Goal: Task Accomplishment & Management: Use online tool/utility

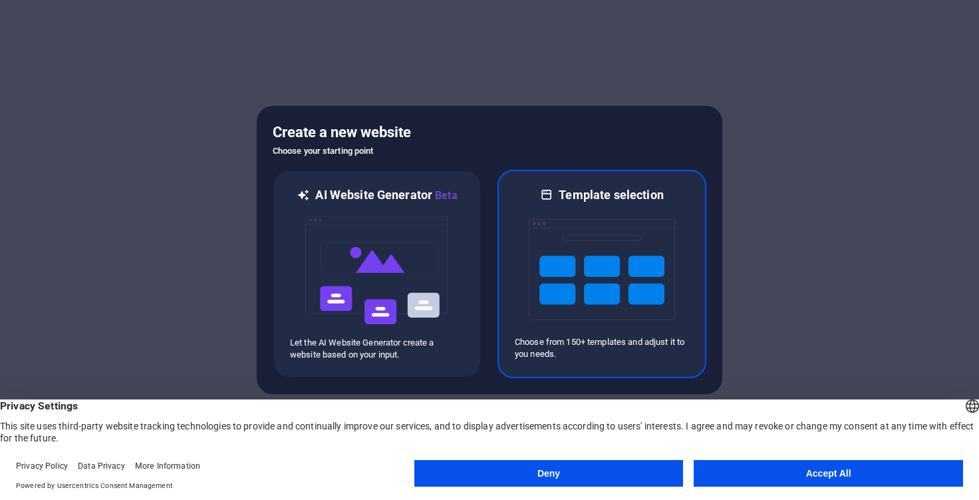
click at [605, 274] on img at bounding box center [602, 269] width 146 height 133
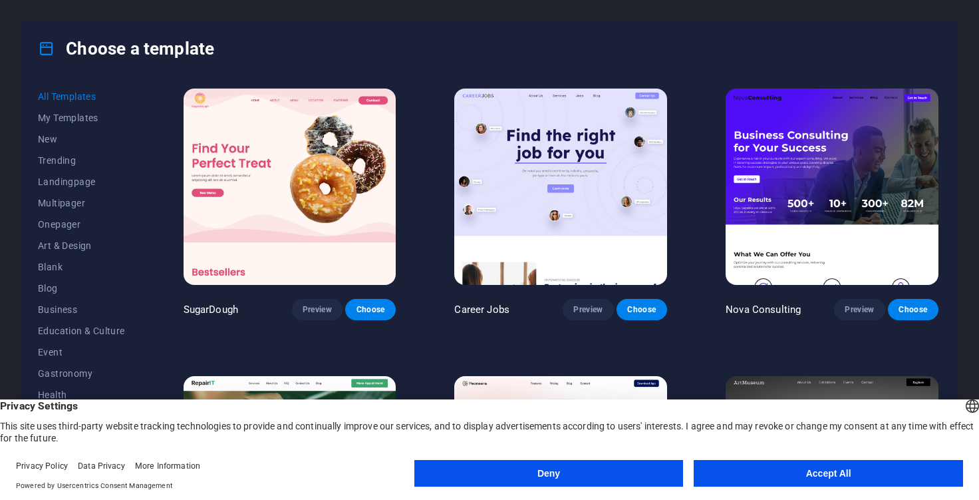
click at [771, 478] on button "Accept All" at bounding box center [828, 473] width 269 height 27
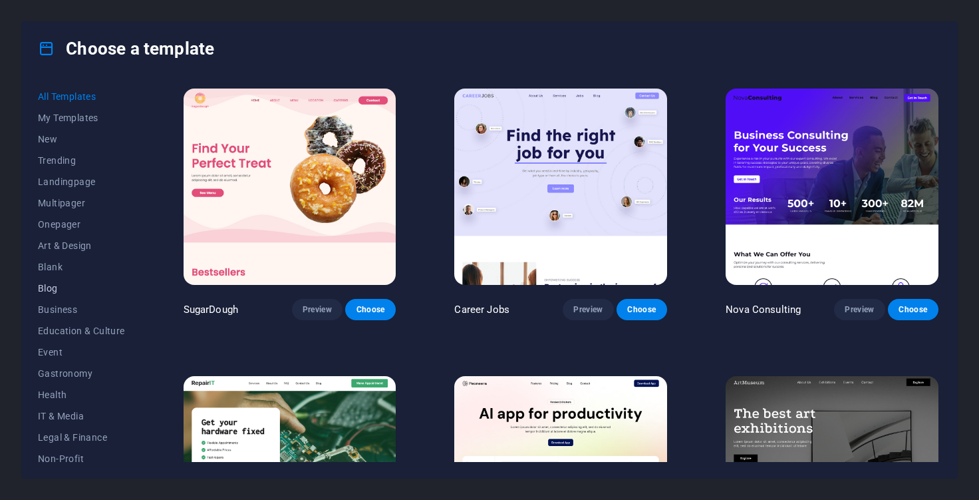
scroll to position [73, 0]
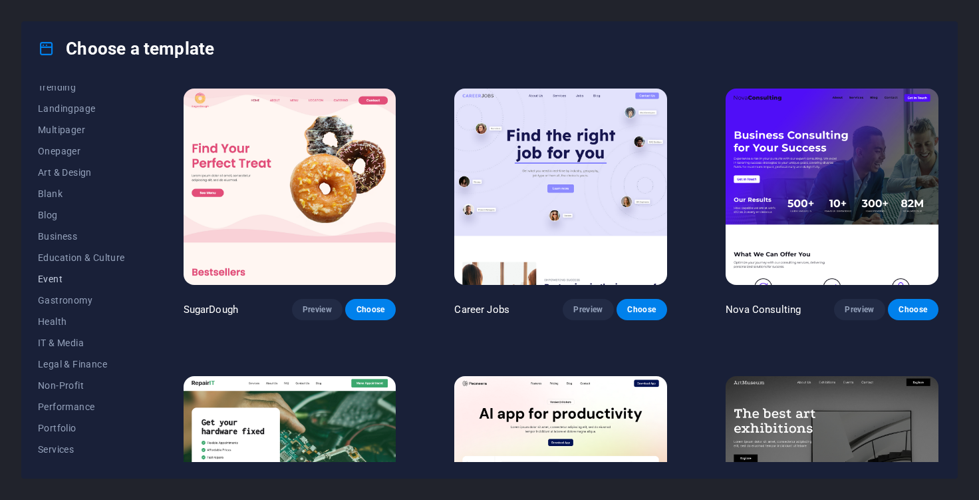
click at [60, 280] on span "Event" at bounding box center [81, 278] width 87 height 11
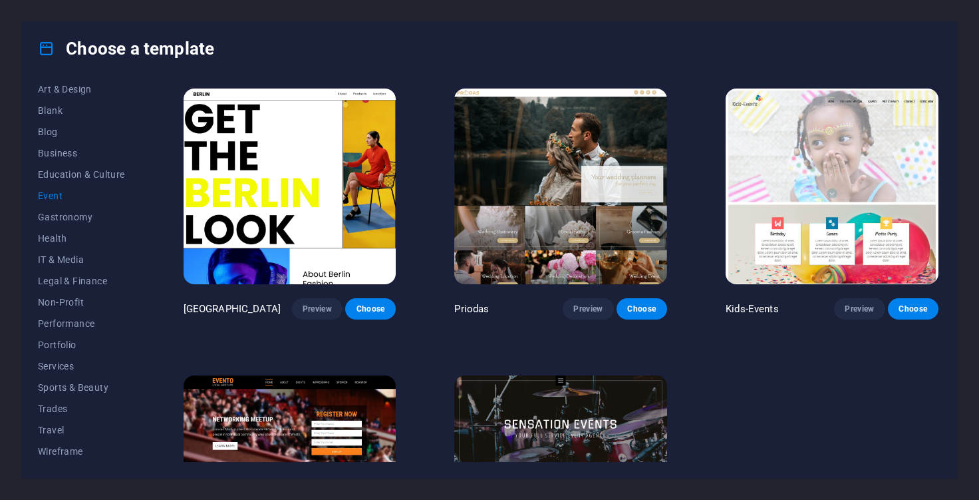
scroll to position [426, 0]
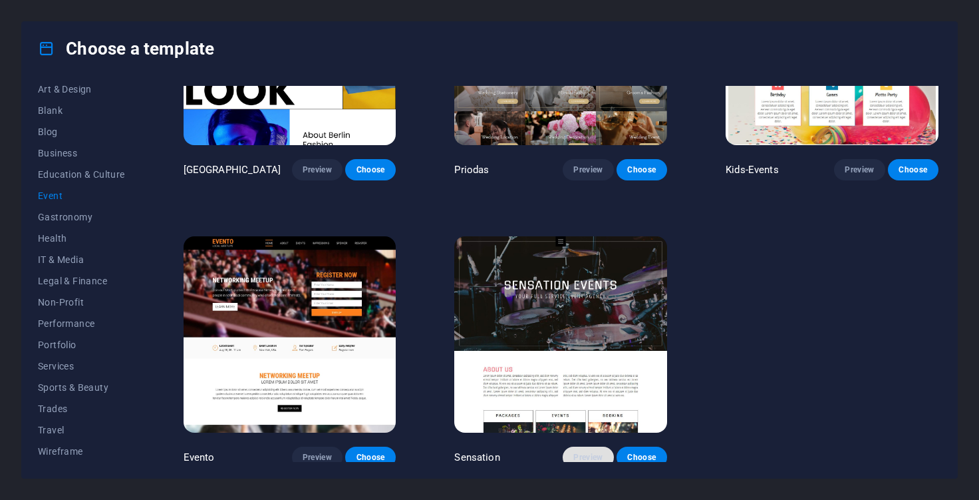
click at [578, 452] on span "Preview" at bounding box center [587, 457] width 29 height 11
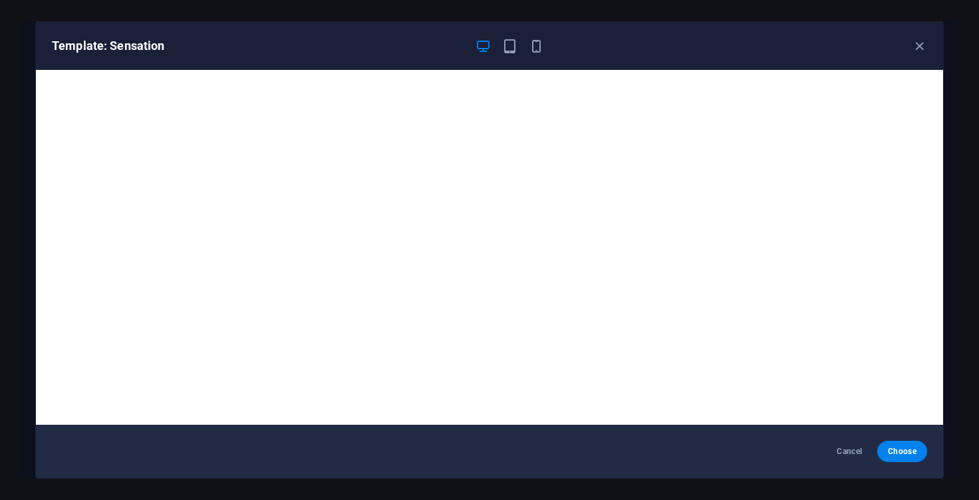
scroll to position [3, 0]
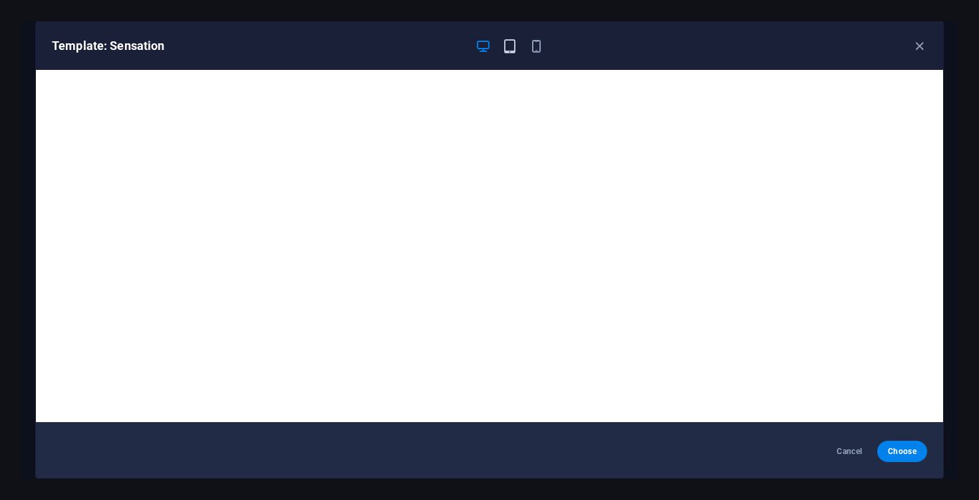
click at [506, 45] on icon "button" at bounding box center [509, 46] width 15 height 15
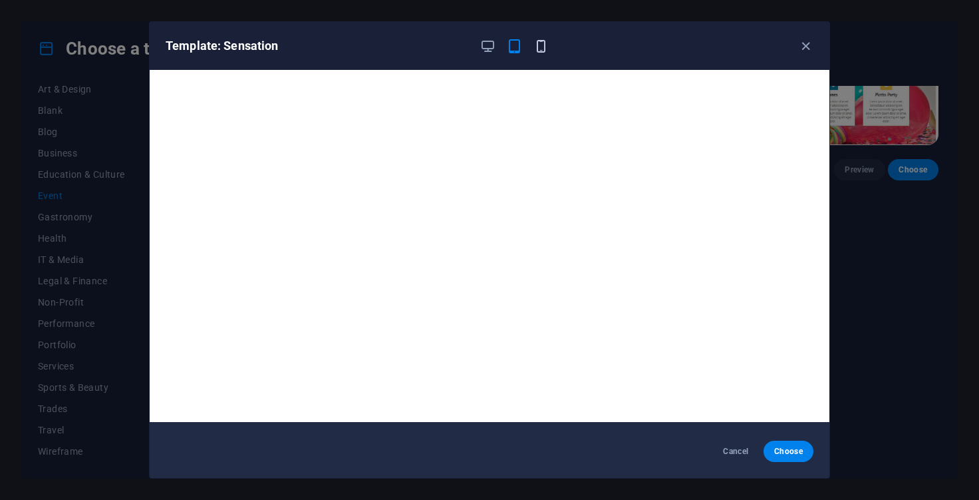
click at [533, 53] on span "button" at bounding box center [541, 46] width 16 height 15
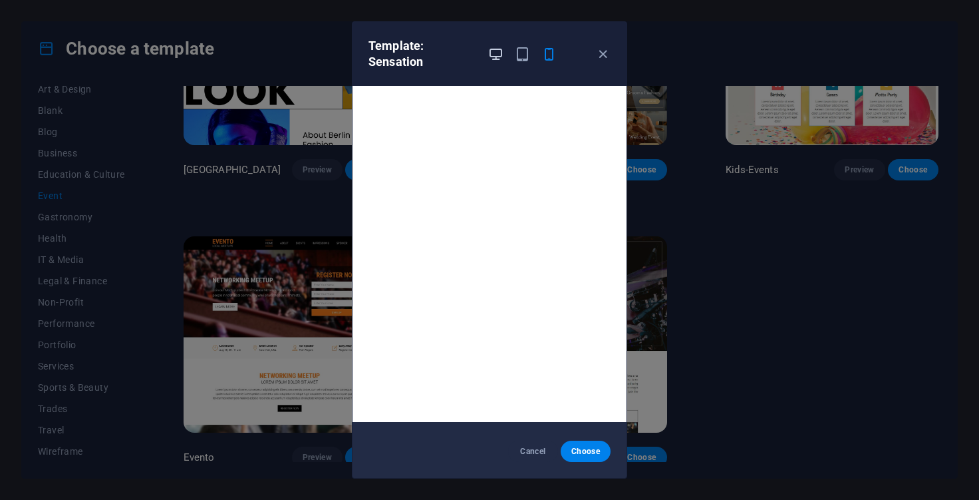
click at [495, 61] on icon "button" at bounding box center [495, 54] width 15 height 15
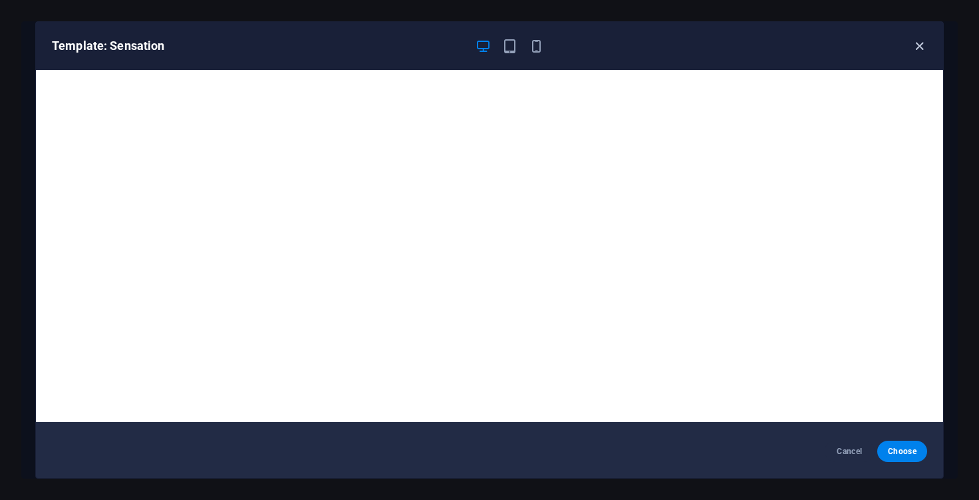
click at [923, 44] on icon "button" at bounding box center [919, 46] width 15 height 15
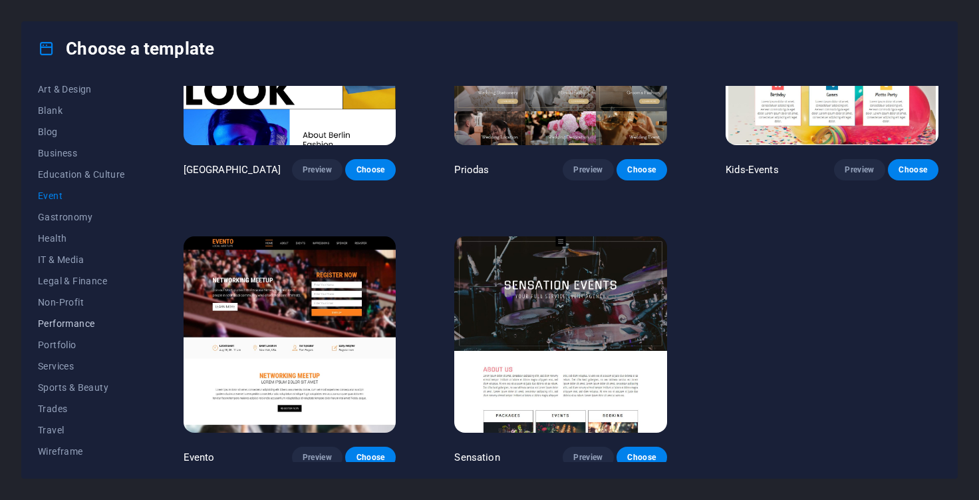
click at [76, 320] on span "Performance" at bounding box center [81, 323] width 87 height 11
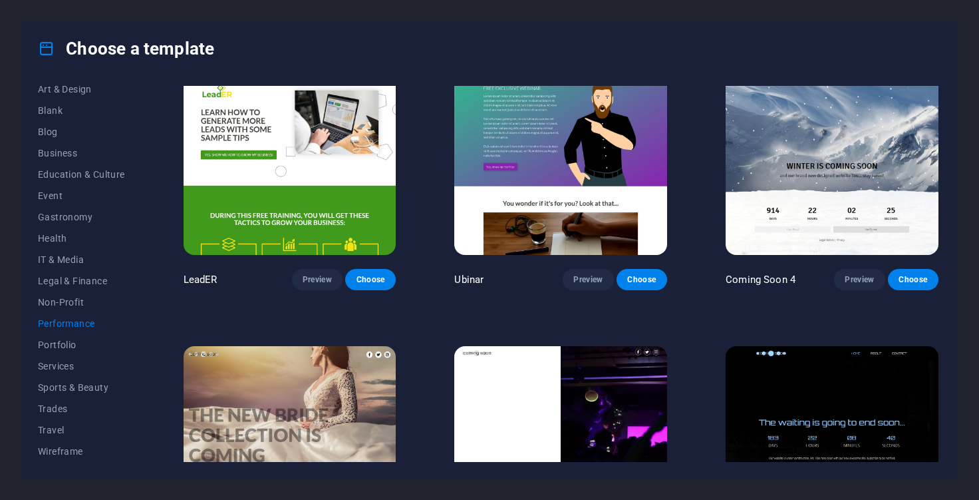
scroll to position [1282, 0]
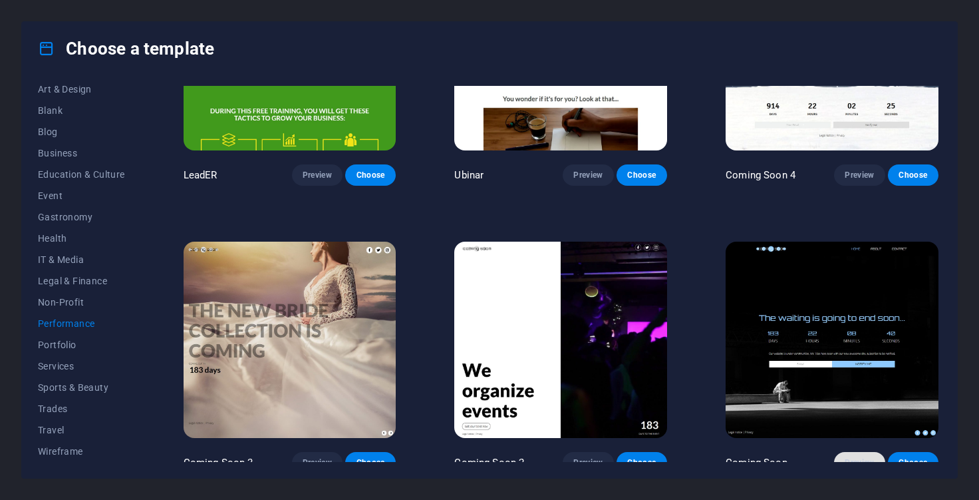
click at [857, 457] on span "Preview" at bounding box center [859, 462] width 29 height 11
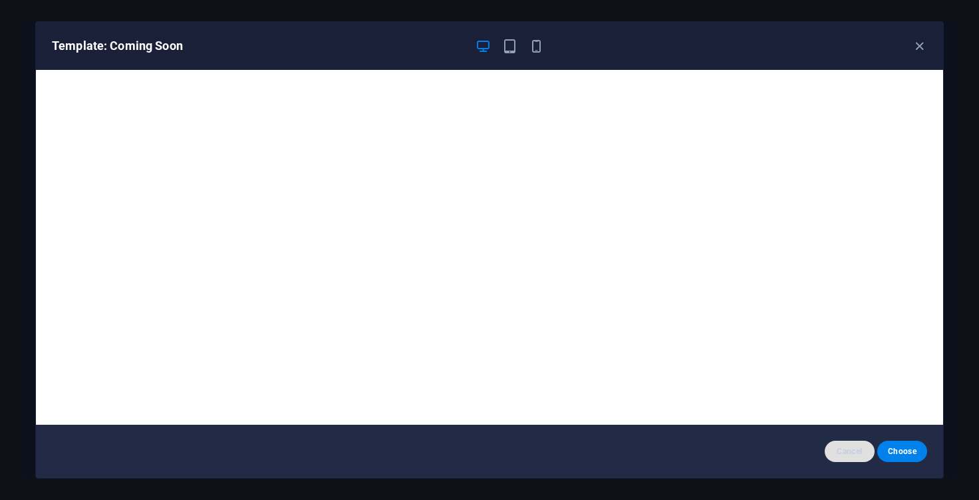
click at [839, 454] on span "Cancel" at bounding box center [849, 451] width 29 height 11
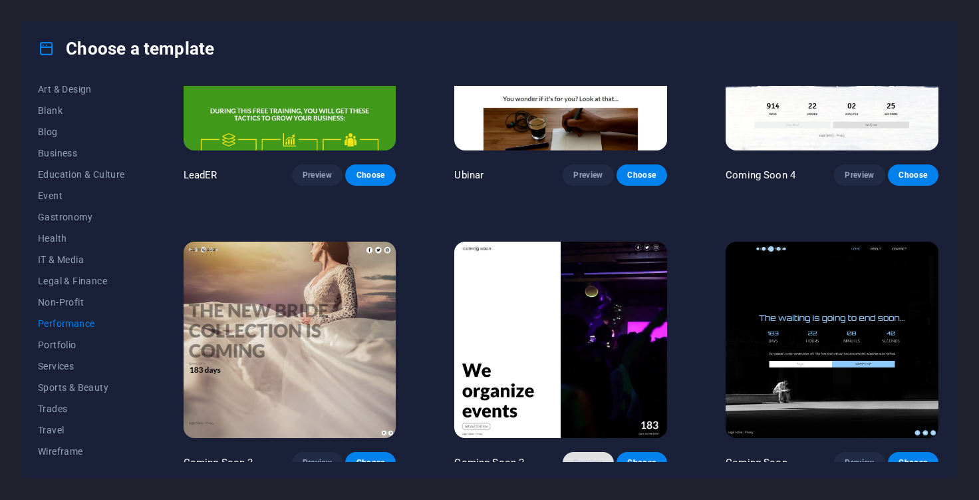
click at [587, 457] on span "Preview" at bounding box center [587, 462] width 29 height 11
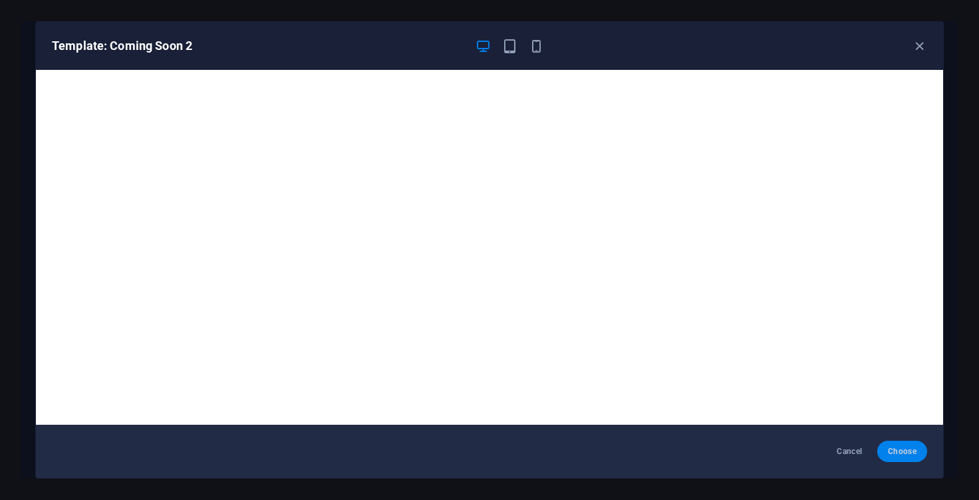
click at [892, 450] on span "Choose" at bounding box center [902, 451] width 29 height 11
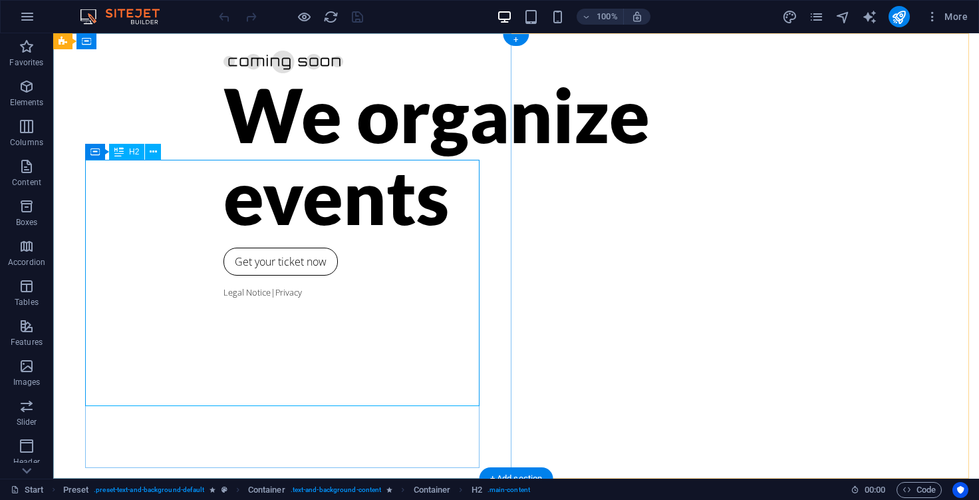
click at [223, 198] on div "We organize events" at bounding box center [515, 155] width 585 height 164
click at [223, 237] on div "We organize events" at bounding box center [515, 155] width 585 height 164
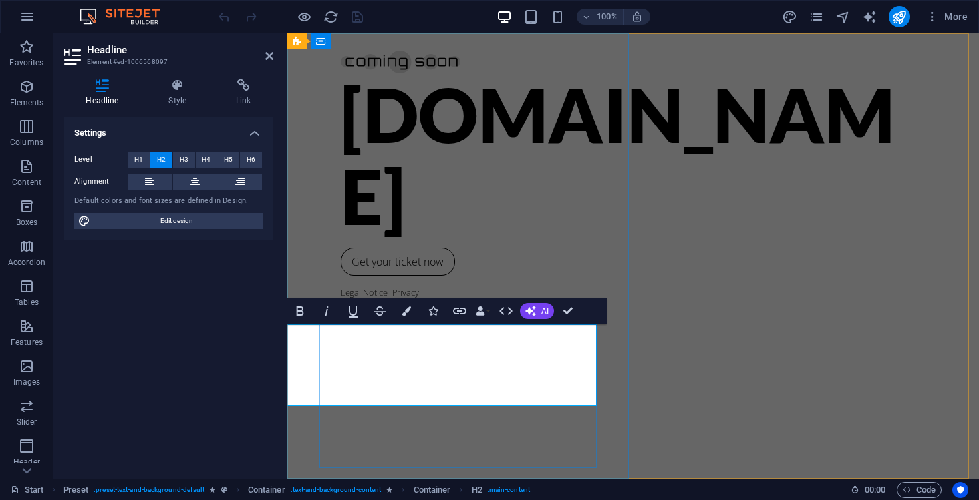
scroll to position [0, 146]
click at [611, 222] on div "[DOMAIN_NAME] Get your ticket now Legal Notice | Privacy" at bounding box center [633, 255] width 692 height 445
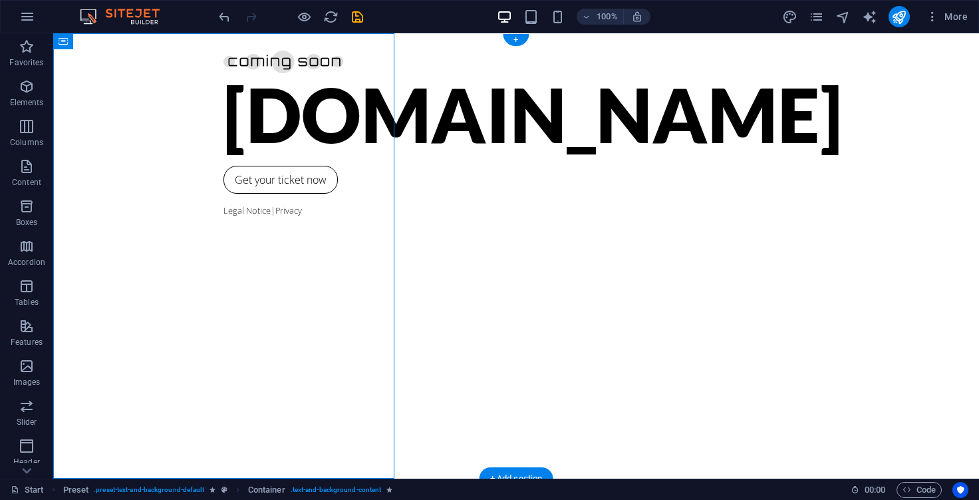
scroll to position [0, 29]
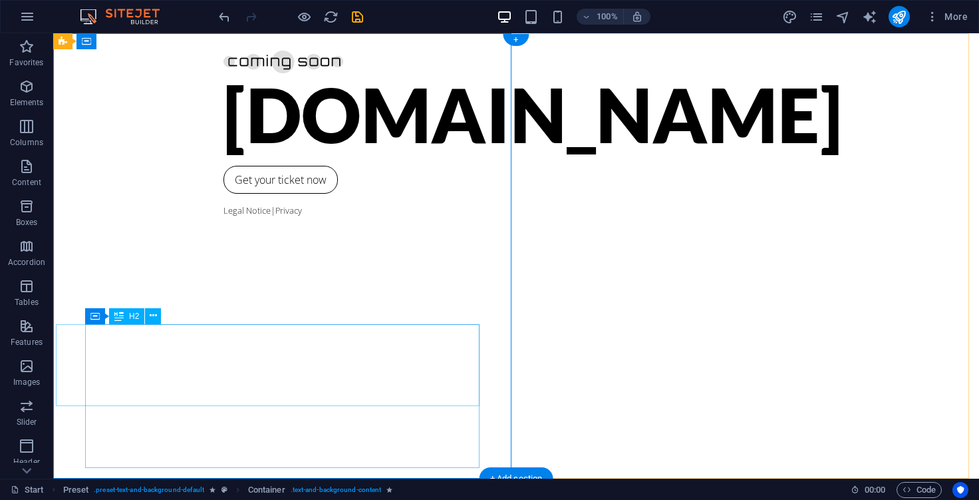
click at [289, 155] on div "[DOMAIN_NAME]" at bounding box center [515, 114] width 585 height 82
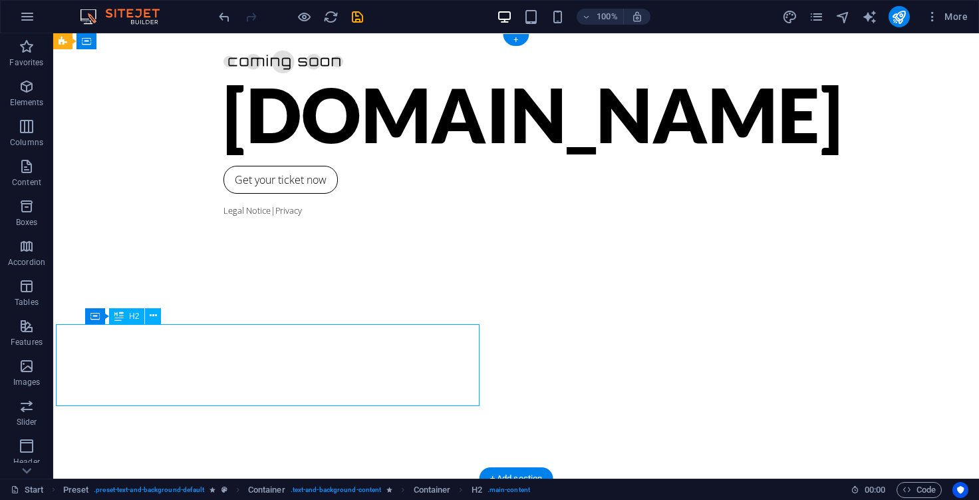
click at [223, 155] on div "[DOMAIN_NAME]" at bounding box center [515, 114] width 585 height 82
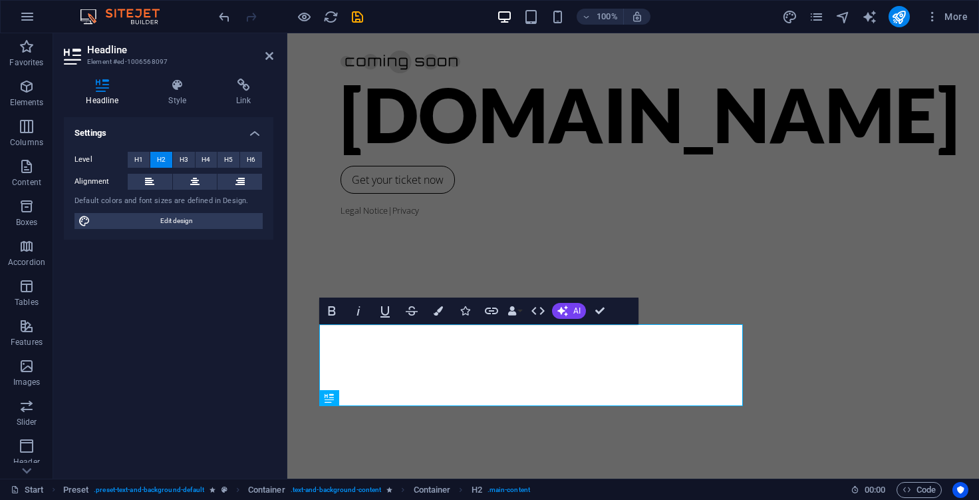
scroll to position [0, 0]
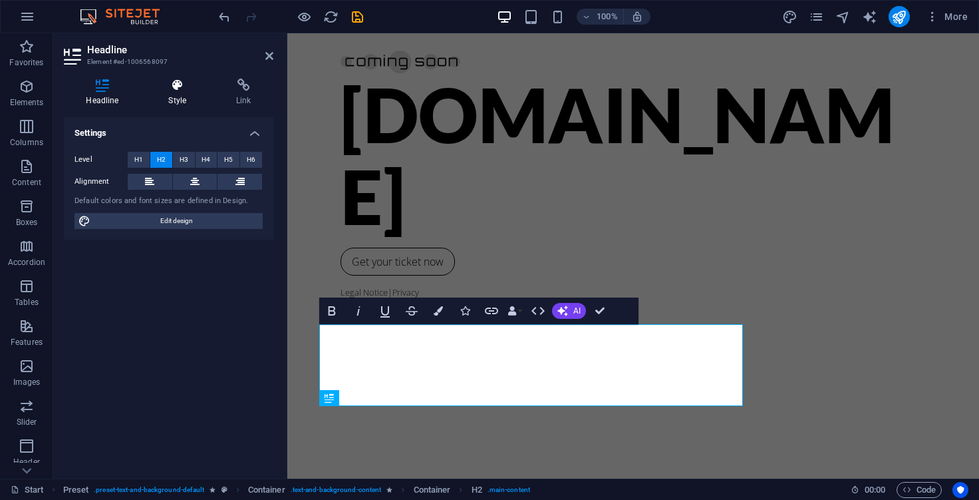
click at [188, 98] on h4 "Style" at bounding box center [180, 92] width 68 height 28
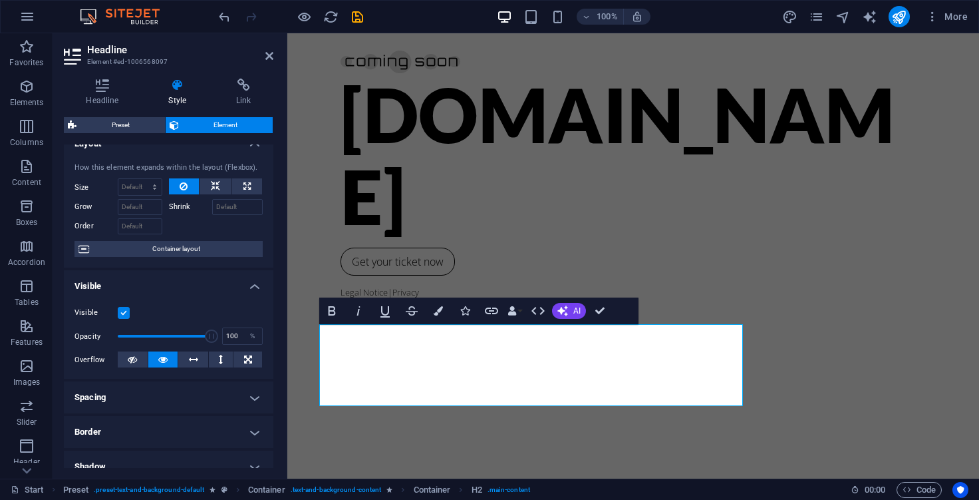
scroll to position [16, 0]
click at [155, 360] on button at bounding box center [163, 360] width 30 height 16
click at [154, 192] on select "Default auto px % 1/1 1/2 1/3 1/4 1/5 1/6 1/7 1/8 1/9 1/10" at bounding box center [139, 188] width 43 height 16
click at [118, 180] on select "Default auto px % 1/1 1/2 1/3 1/4 1/5 1/6 1/7 1/8 1/9 1/10" at bounding box center [139, 188] width 43 height 16
select select "DISABLED_OPTION_VALUE"
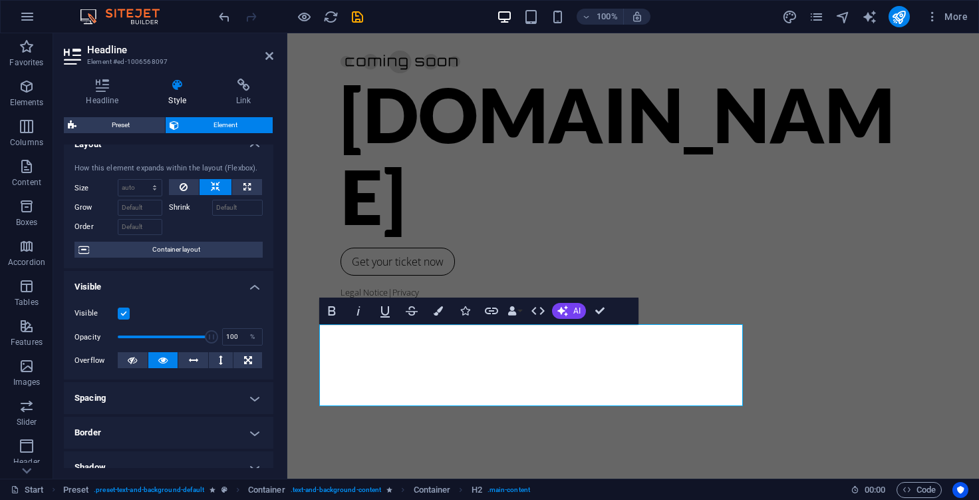
click at [218, 187] on button at bounding box center [216, 187] width 32 height 16
click at [248, 185] on button at bounding box center [247, 187] width 30 height 16
type input "100"
select select "%"
click at [183, 187] on icon at bounding box center [184, 187] width 8 height 16
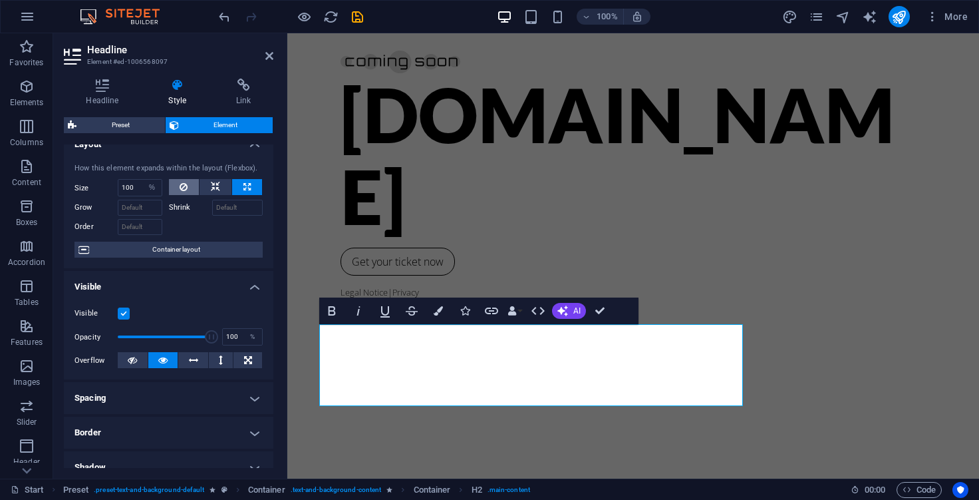
select select "DISABLED_OPTION_VALUE"
click at [133, 206] on input "Grow" at bounding box center [140, 208] width 45 height 16
click at [117, 96] on h4 "Headline" at bounding box center [105, 92] width 82 height 28
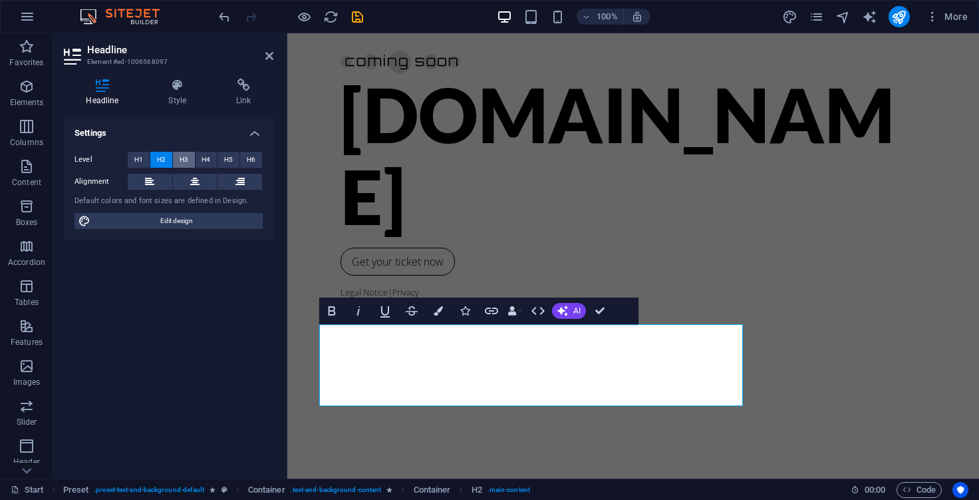
click at [183, 163] on span "H3" at bounding box center [184, 160] width 9 height 16
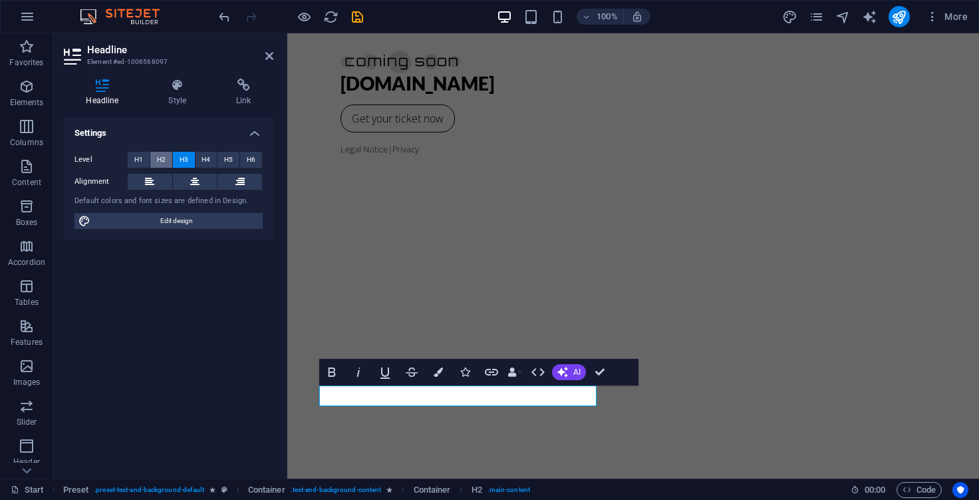
click at [159, 163] on span "H2" at bounding box center [161, 160] width 9 height 16
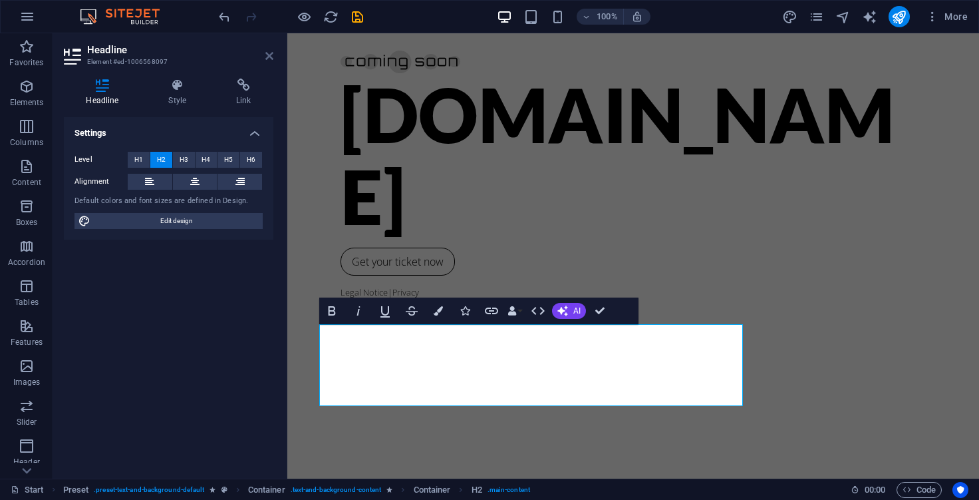
click at [271, 59] on icon at bounding box center [269, 56] width 8 height 11
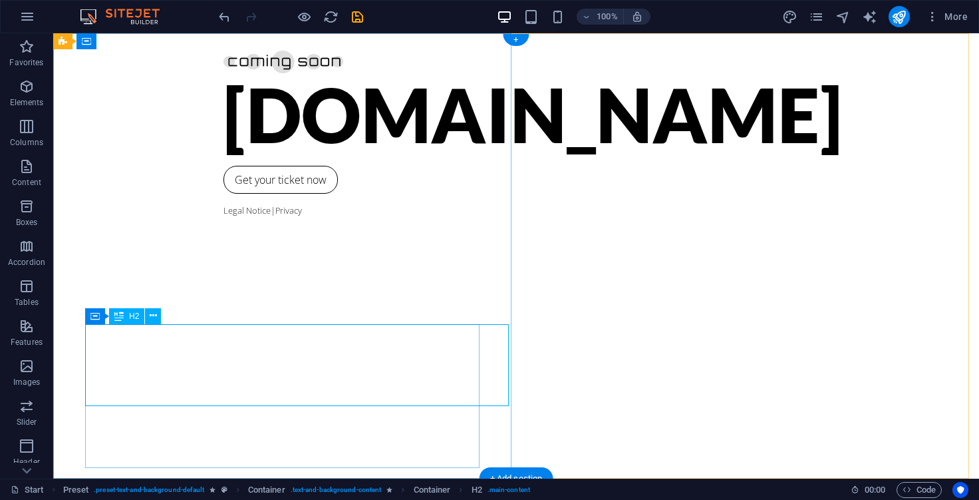
click at [336, 155] on div "[DOMAIN_NAME]" at bounding box center [515, 114] width 585 height 82
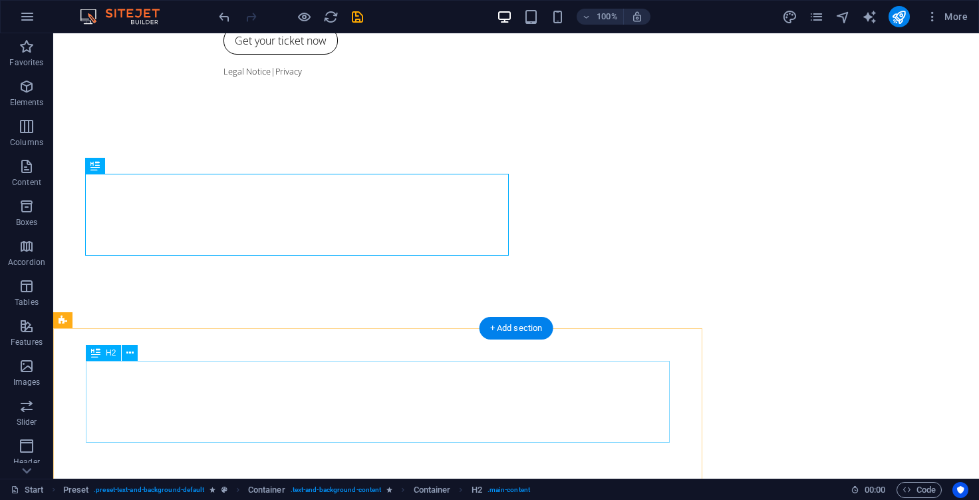
scroll to position [150, 0]
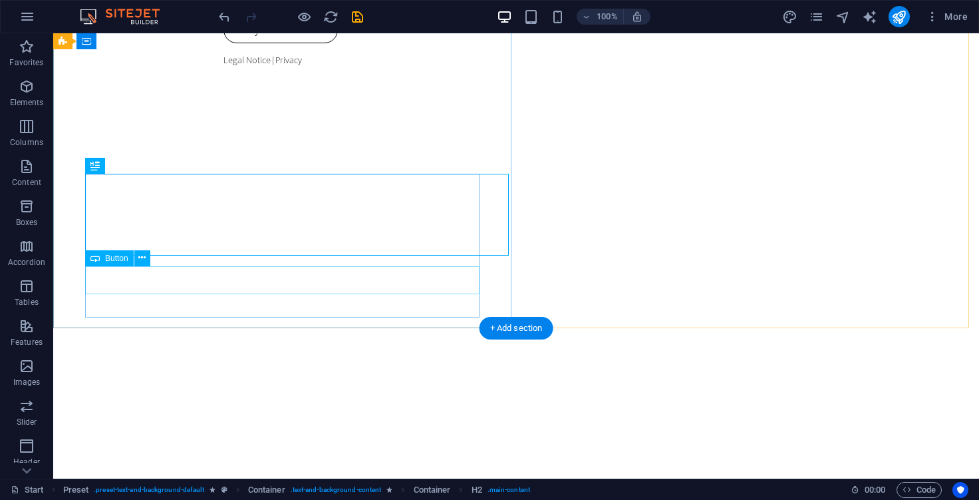
click at [223, 43] on div "Get your ticket now" at bounding box center [515, 29] width 585 height 28
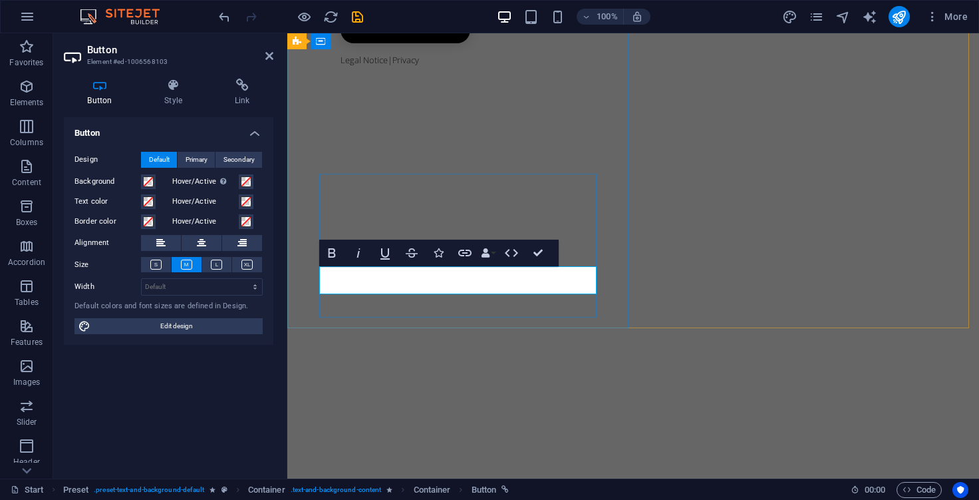
click at [416, 43] on link "Connect on Social now" at bounding box center [406, 29] width 130 height 28
click at [458, 249] on icon "button" at bounding box center [465, 253] width 16 height 16
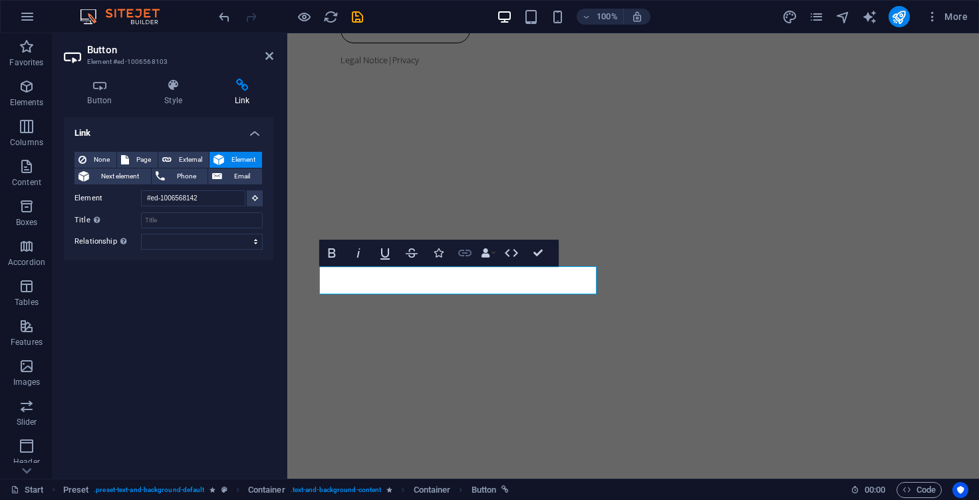
click at [466, 254] on icon "button" at bounding box center [465, 253] width 16 height 16
click at [408, 43] on link "Connect on Social now" at bounding box center [406, 29] width 130 height 28
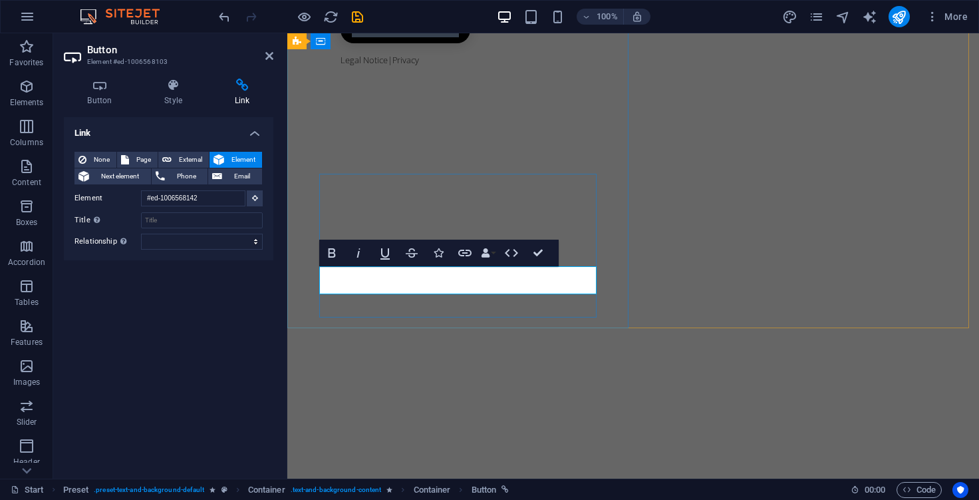
click at [408, 43] on link "Connect on Social now" at bounding box center [406, 29] width 130 height 28
click at [468, 253] on icon "button" at bounding box center [465, 253] width 16 height 16
click at [184, 162] on span "External" at bounding box center [190, 160] width 29 height 16
select select "blank"
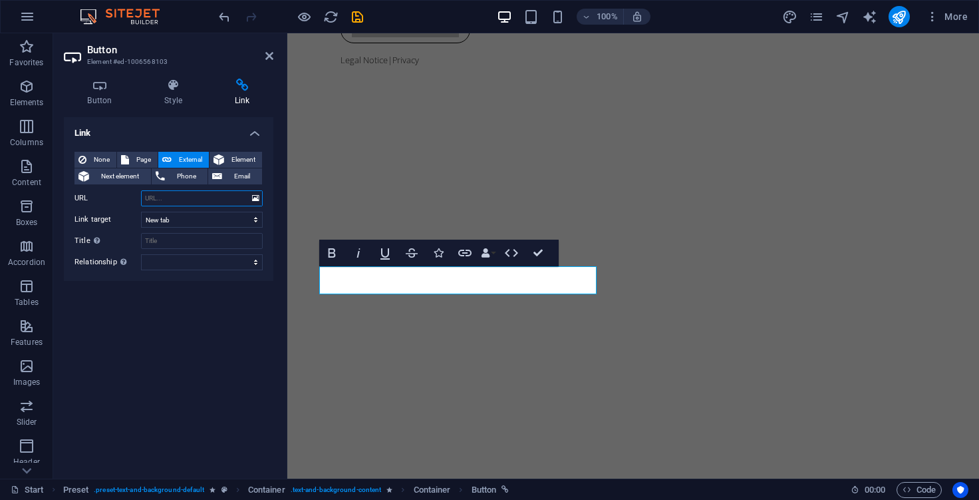
paste input "[URL][DOMAIN_NAME]"
type input "[URL][DOMAIN_NAME]"
click at [170, 264] on select "alternate author bookmark external help license next nofollow noreferrer noopen…" at bounding box center [202, 262] width 122 height 16
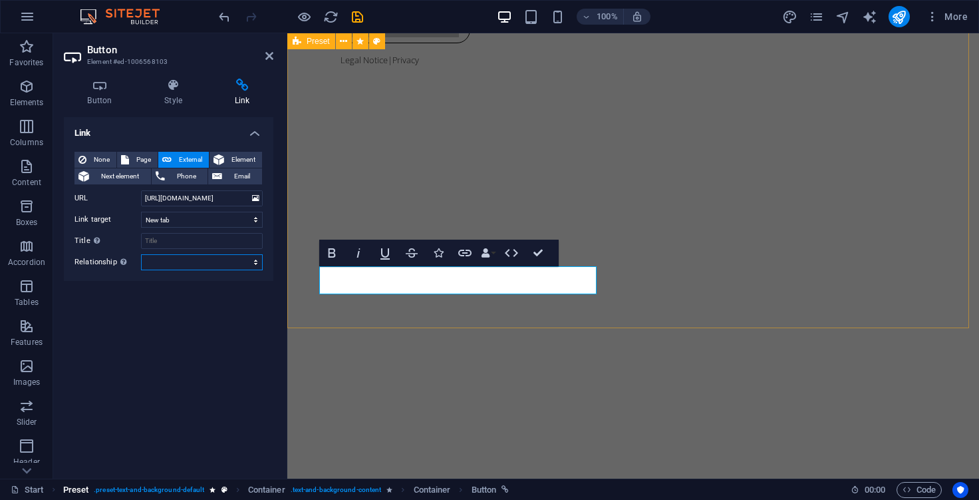
select select "external"
click at [141, 254] on select "alternate author bookmark external help license next nofollow noreferrer noopen…" at bounding box center [202, 262] width 122 height 16
click at [163, 243] on input "Title Additional link description, should not be the same as the link text. The…" at bounding box center [202, 241] width 122 height 16
click at [158, 237] on input "Title Additional link description, should not be the same as the link text. The…" at bounding box center [202, 241] width 122 height 16
type input "S"
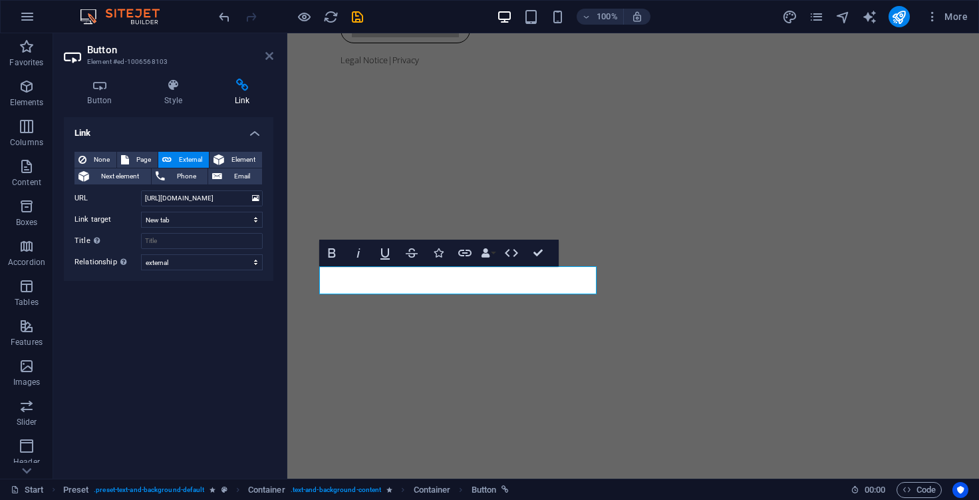
click at [267, 59] on icon at bounding box center [269, 56] width 8 height 11
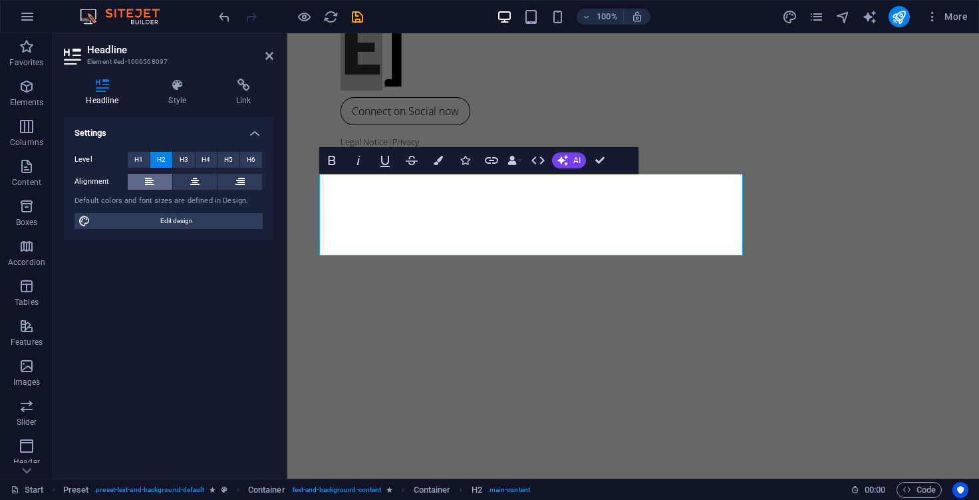
click at [152, 186] on icon at bounding box center [149, 182] width 9 height 16
click at [166, 221] on span "Edit design" at bounding box center [176, 221] width 164 height 16
select select "px"
select select "300"
select select "px"
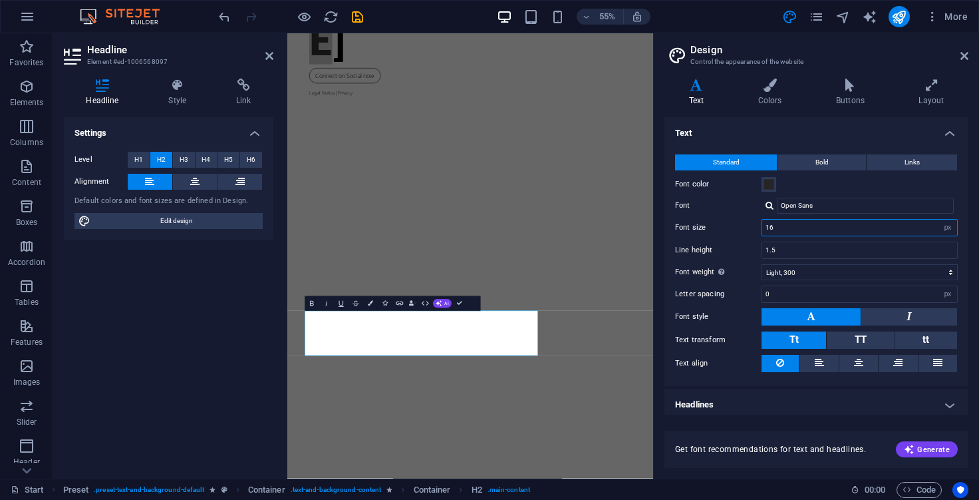
drag, startPoint x: 794, startPoint y: 227, endPoint x: 746, endPoint y: 230, distance: 48.0
click at [746, 230] on div "Font size 16 rem px" at bounding box center [816, 227] width 283 height 17
type input "14"
click at [786, 246] on input "1.5" at bounding box center [859, 250] width 195 height 16
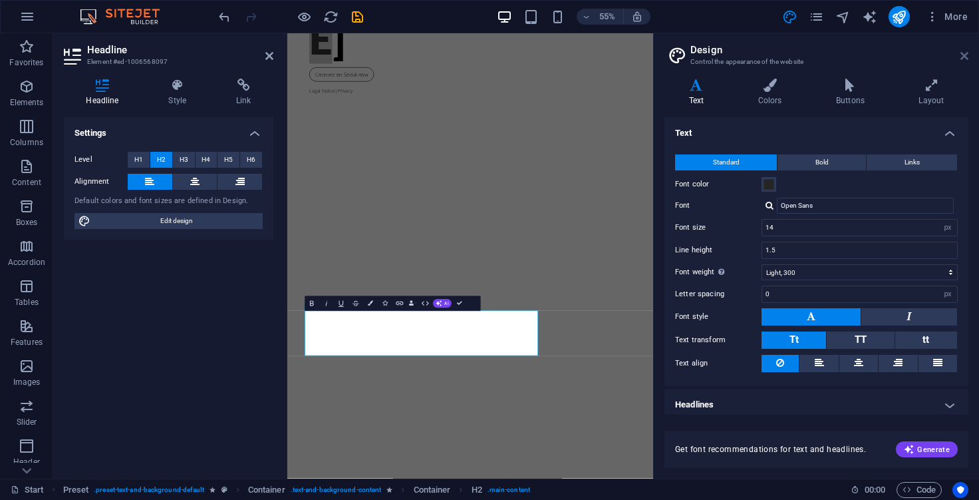
click at [966, 53] on icon at bounding box center [964, 56] width 8 height 11
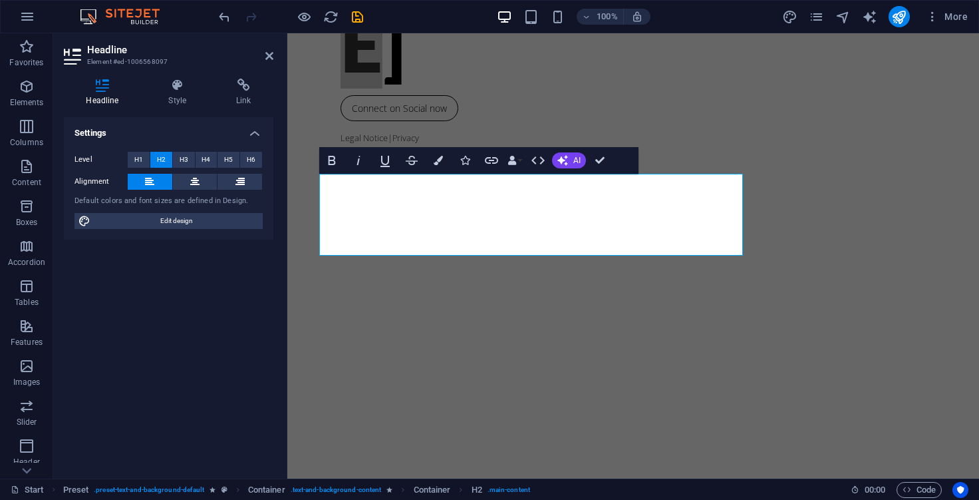
click at [265, 58] on header "Headline Element #ed-1006568097" at bounding box center [169, 50] width 210 height 35
click at [270, 57] on icon at bounding box center [269, 56] width 8 height 11
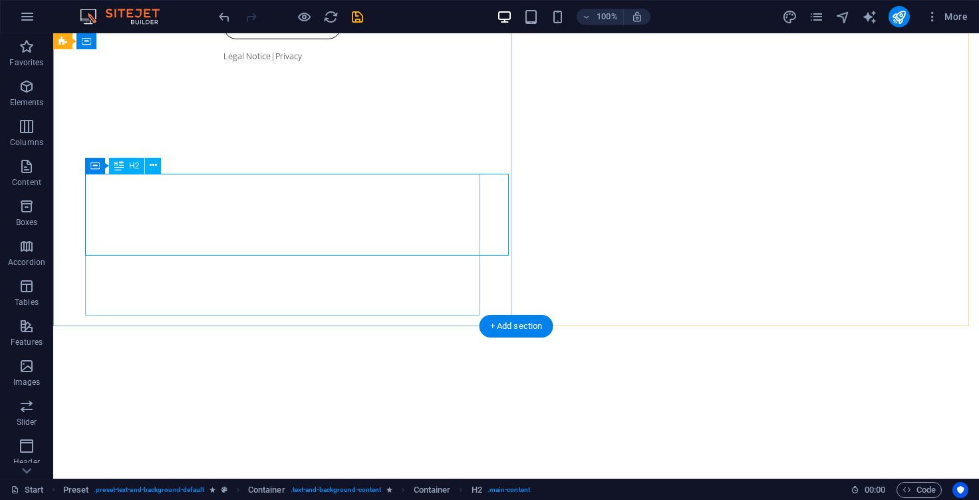
click at [132, 169] on span "H2" at bounding box center [134, 166] width 10 height 8
click at [154, 168] on icon at bounding box center [153, 165] width 7 height 14
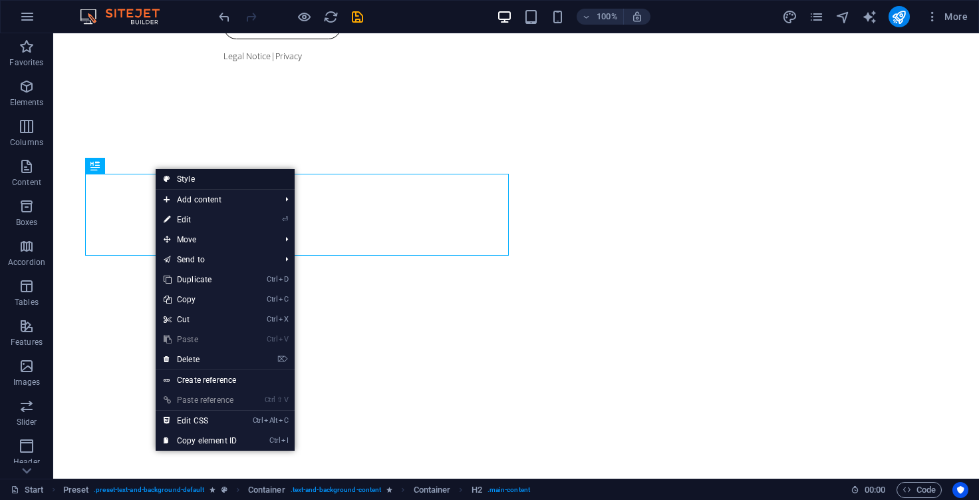
click at [186, 175] on link "Style" at bounding box center [225, 179] width 139 height 20
select select "px"
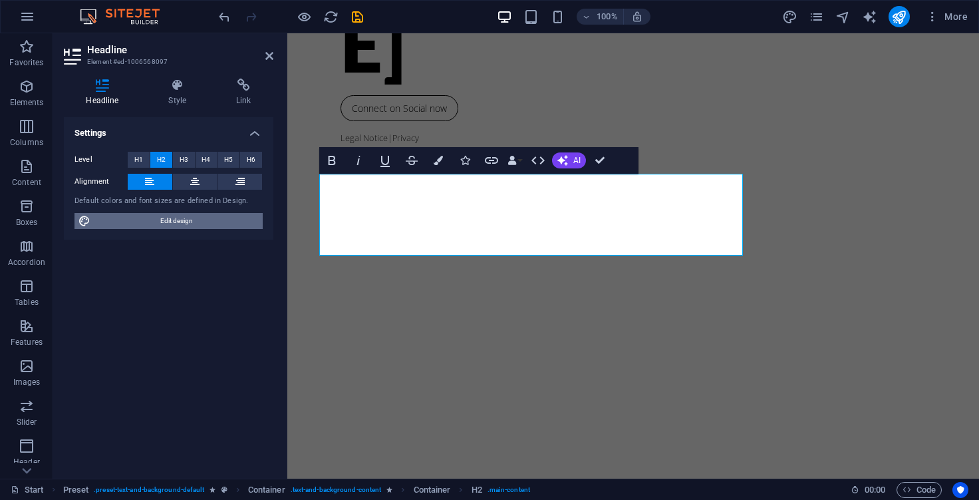
click at [187, 221] on span "Edit design" at bounding box center [176, 221] width 164 height 16
select select "px"
select select "300"
select select "px"
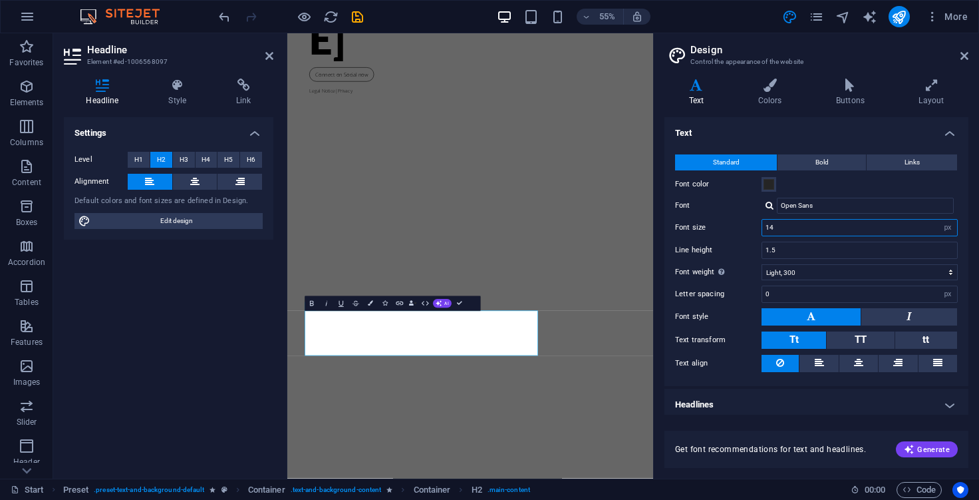
click at [854, 225] on input "14" at bounding box center [859, 228] width 195 height 16
drag, startPoint x: 776, startPoint y: 229, endPoint x: 759, endPoint y: 227, distance: 16.7
click at [759, 227] on div "Font size 14 rem px" at bounding box center [816, 227] width 283 height 17
click at [931, 441] on button "Generate" at bounding box center [927, 449] width 62 height 16
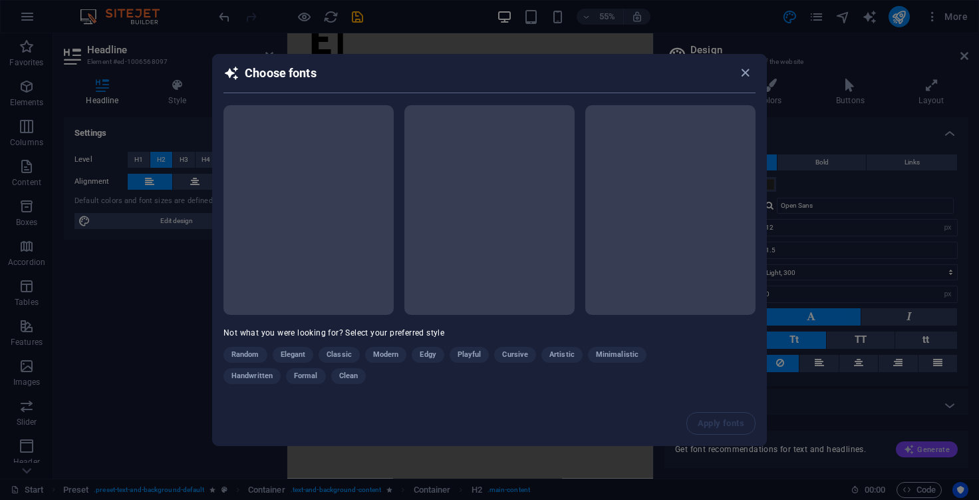
scroll to position [154, 0]
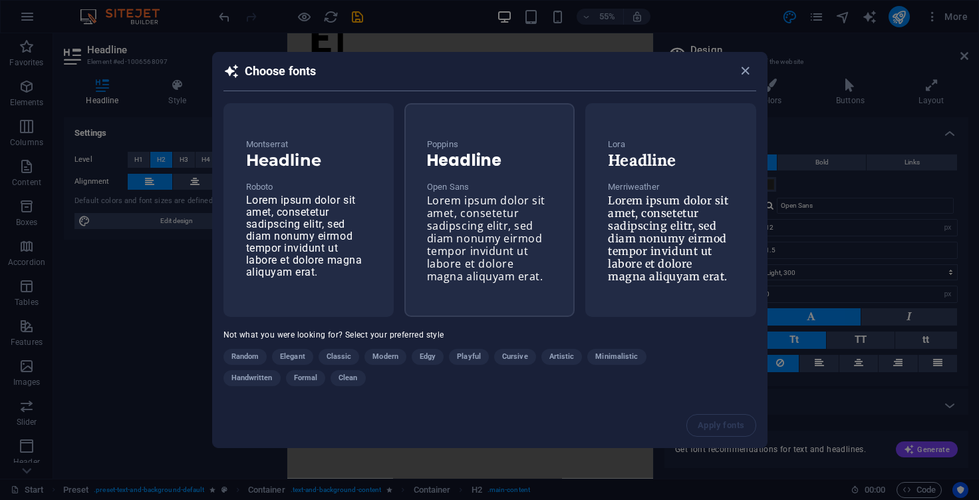
click at [480, 162] on h6 "Headline" at bounding box center [489, 160] width 125 height 16
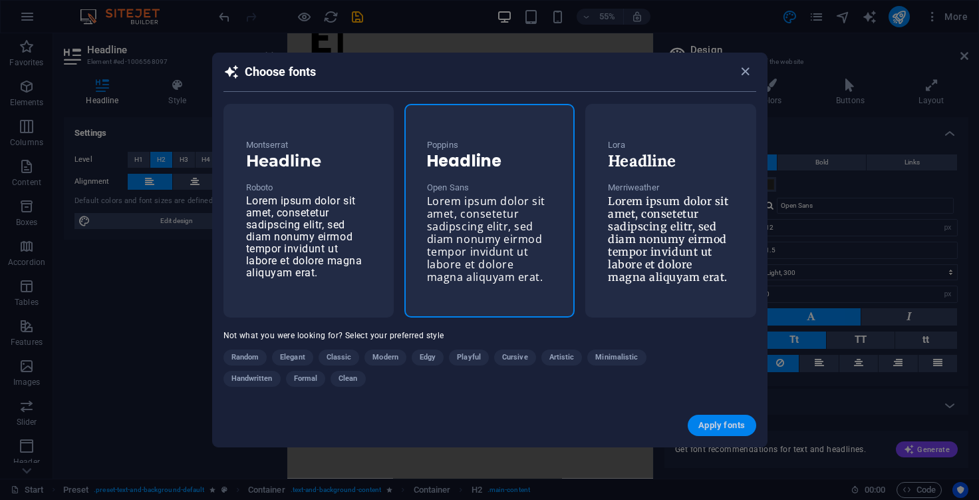
click at [701, 424] on span "Apply fonts" at bounding box center [721, 425] width 47 height 11
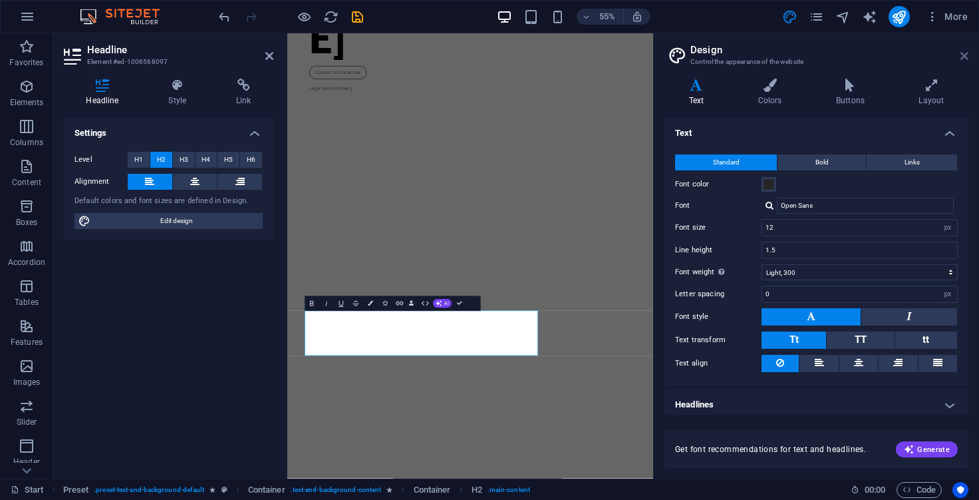
type input "16"
select select "400"
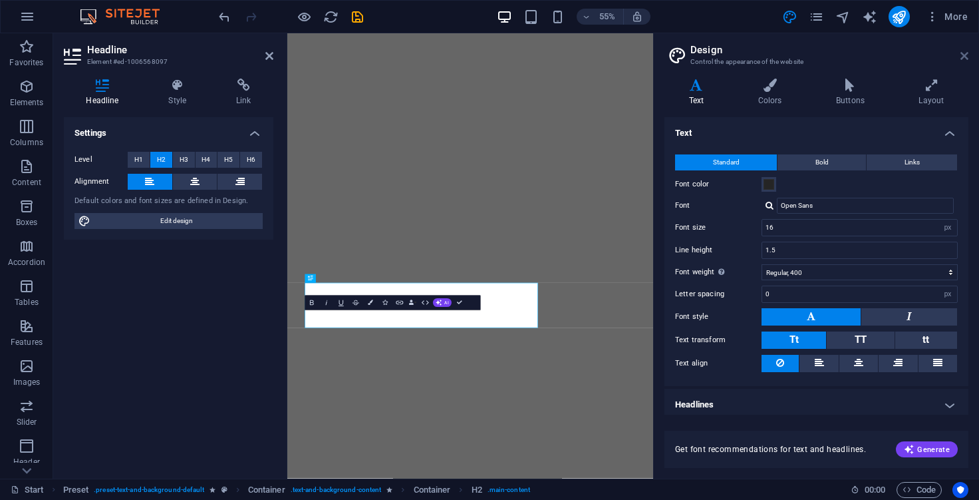
scroll to position [201, 0]
click at [966, 58] on icon at bounding box center [964, 56] width 8 height 11
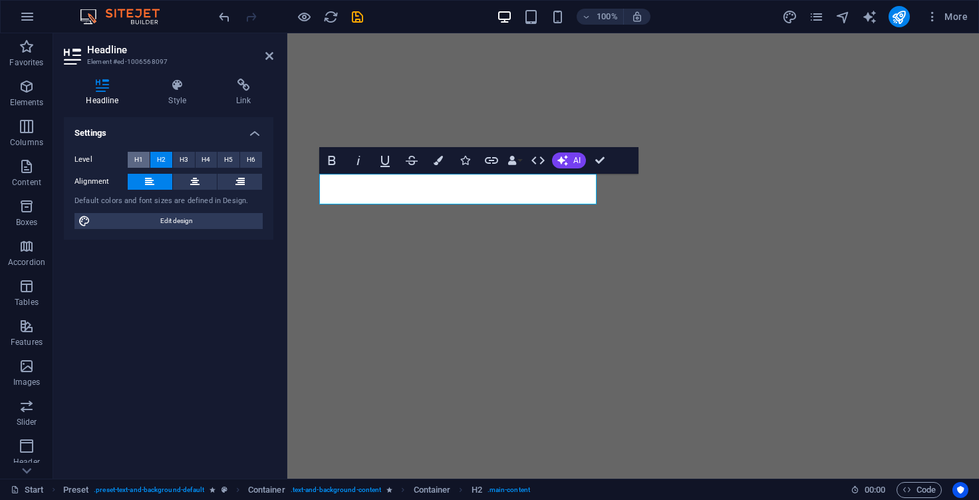
click at [138, 160] on span "H1" at bounding box center [138, 160] width 9 height 16
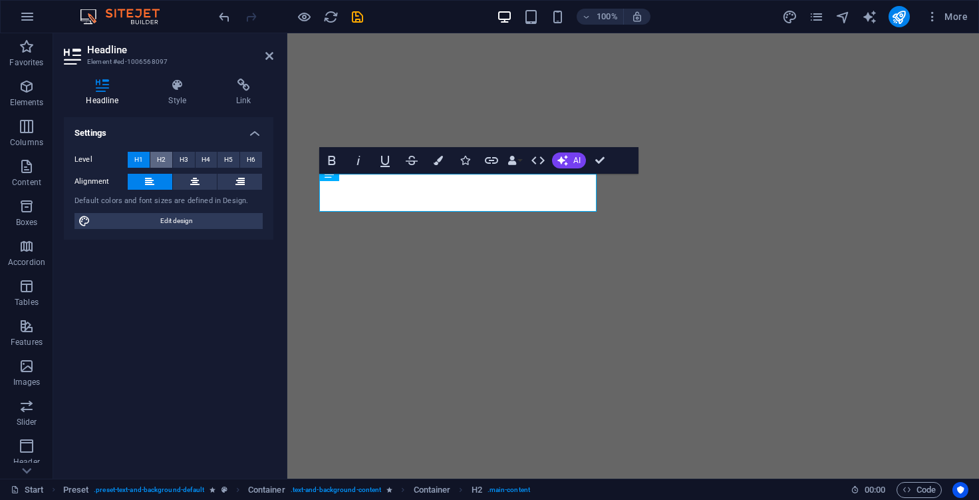
click at [158, 160] on span "H2" at bounding box center [161, 160] width 9 height 16
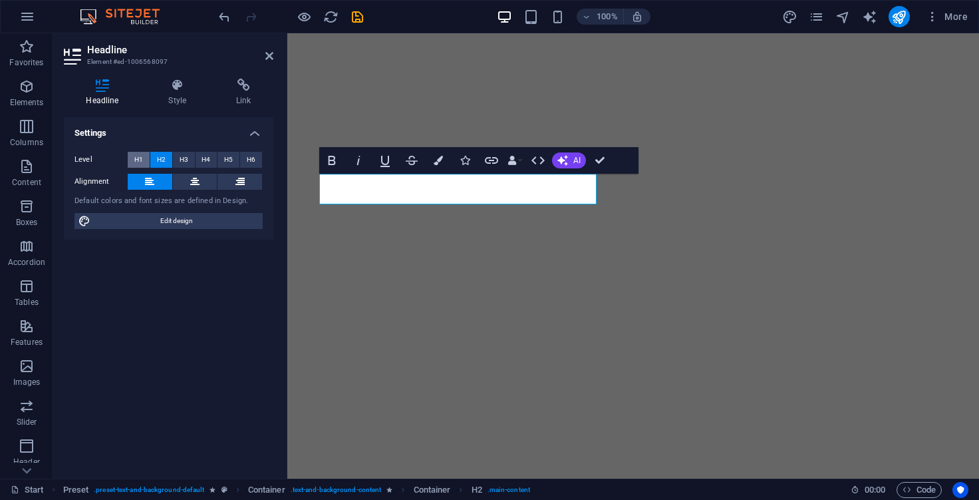
click at [138, 159] on span "H1" at bounding box center [138, 160] width 9 height 16
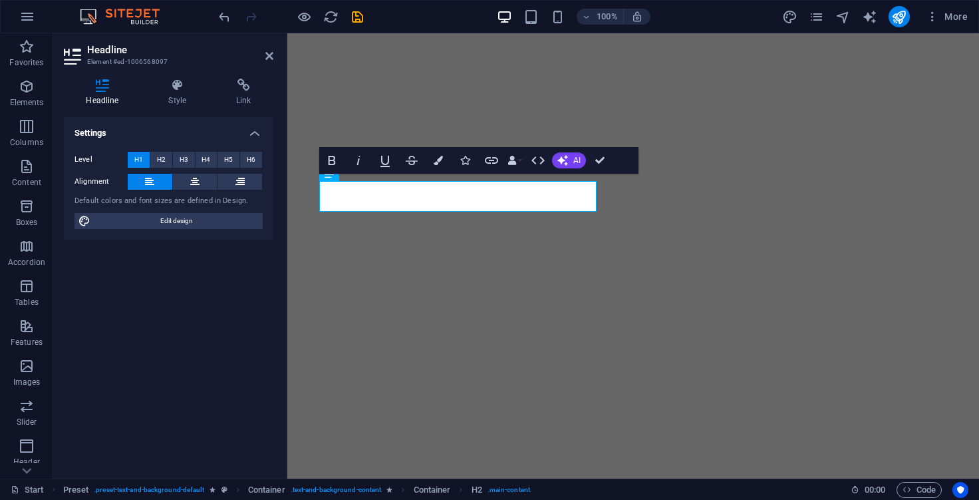
scroll to position [194, 0]
click at [269, 59] on icon at bounding box center [269, 56] width 8 height 11
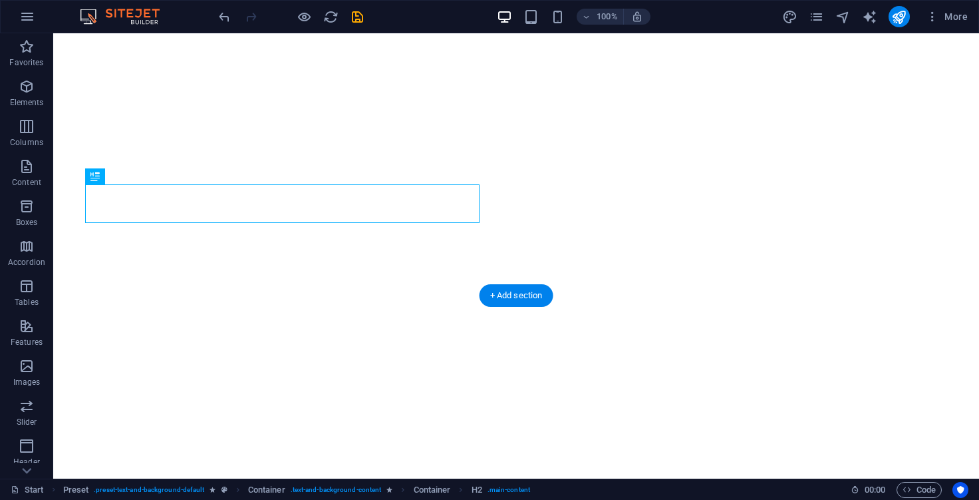
scroll to position [304, 0]
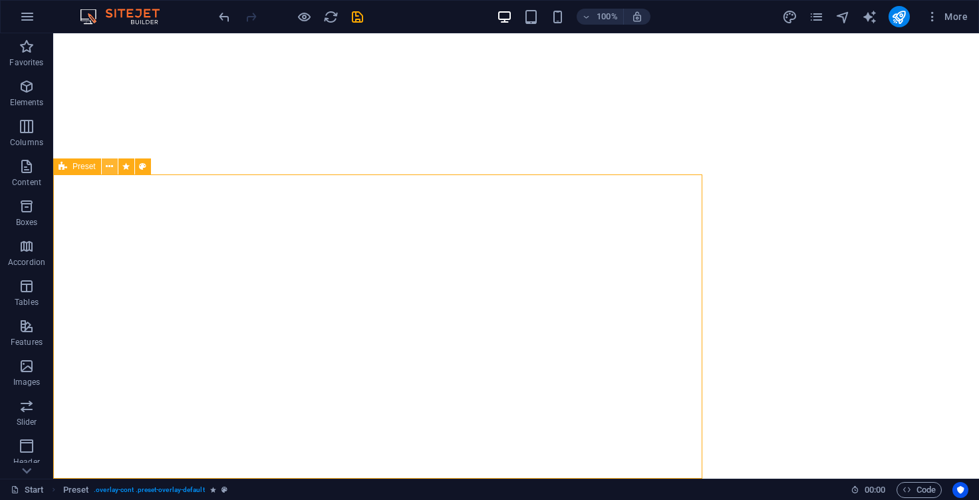
click at [108, 170] on icon at bounding box center [109, 167] width 7 height 14
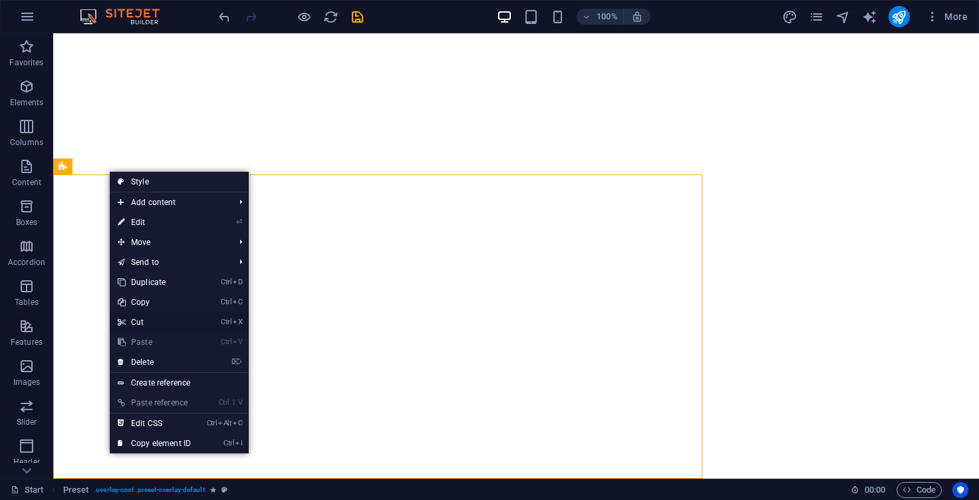
click at [152, 322] on link "Ctrl X Cut" at bounding box center [154, 322] width 89 height 20
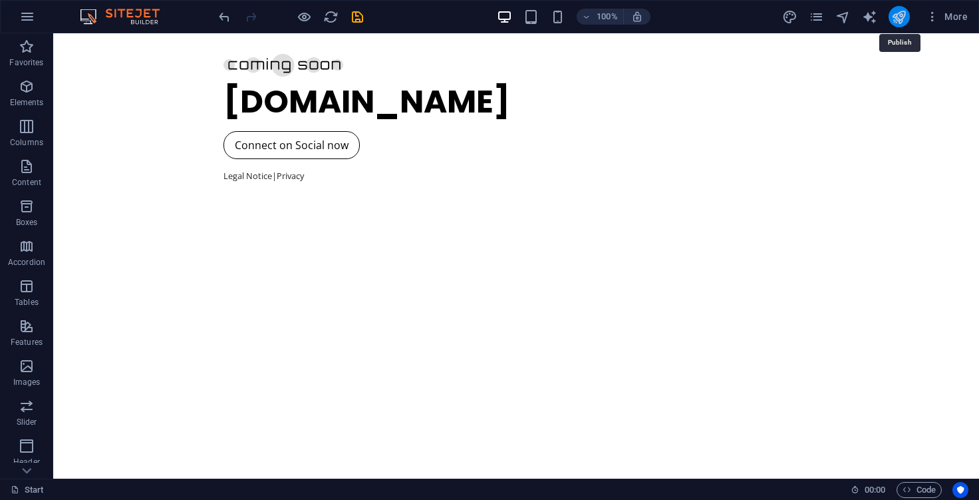
click at [899, 20] on icon "publish" at bounding box center [898, 16] width 15 height 15
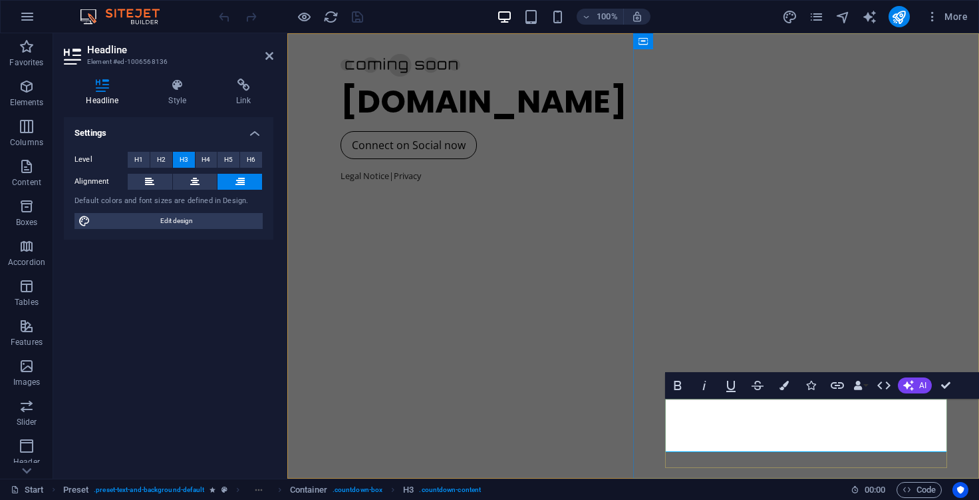
drag, startPoint x: 922, startPoint y: 426, endPoint x: 946, endPoint y: 432, distance: 24.5
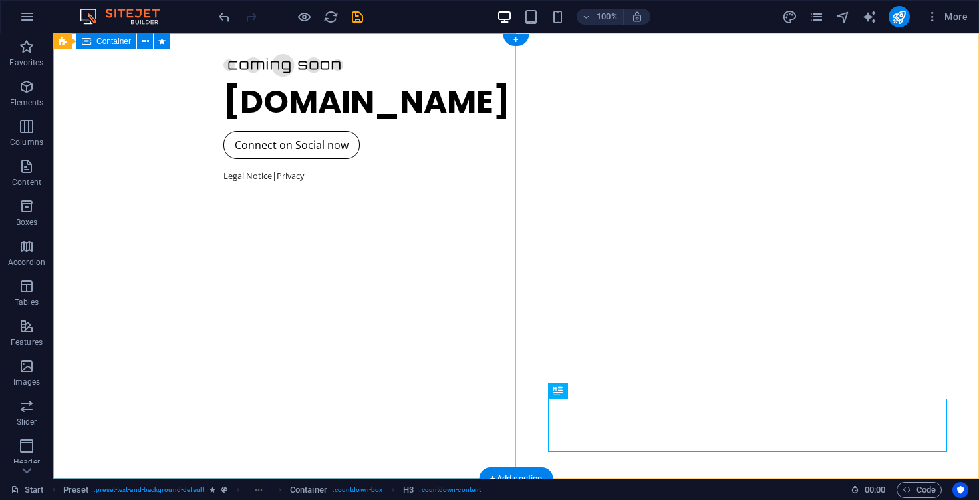
click at [363, 203] on div "[DOMAIN_NAME] Connect on Social now Legal Notice | Privacy" at bounding box center [516, 255] width 926 height 445
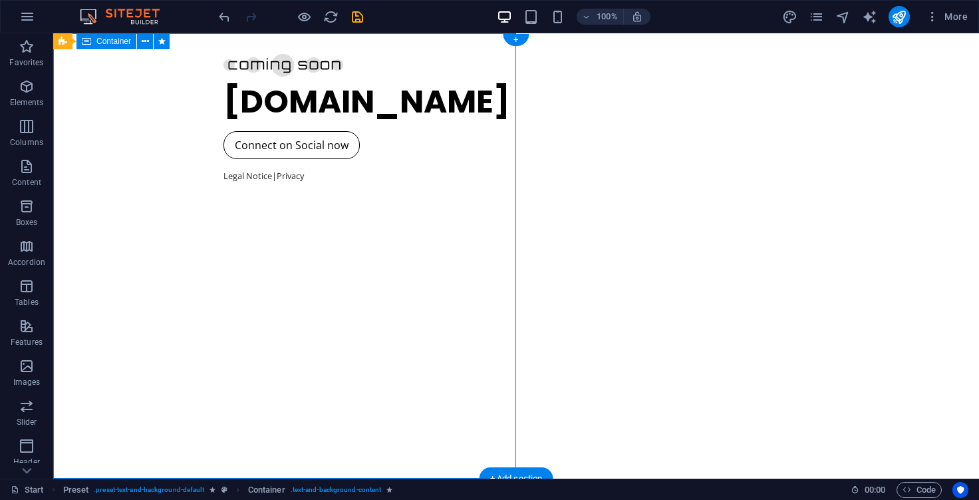
click at [299, 212] on div "[DOMAIN_NAME] Connect on Social now Legal Notice | Privacy" at bounding box center [516, 255] width 926 height 445
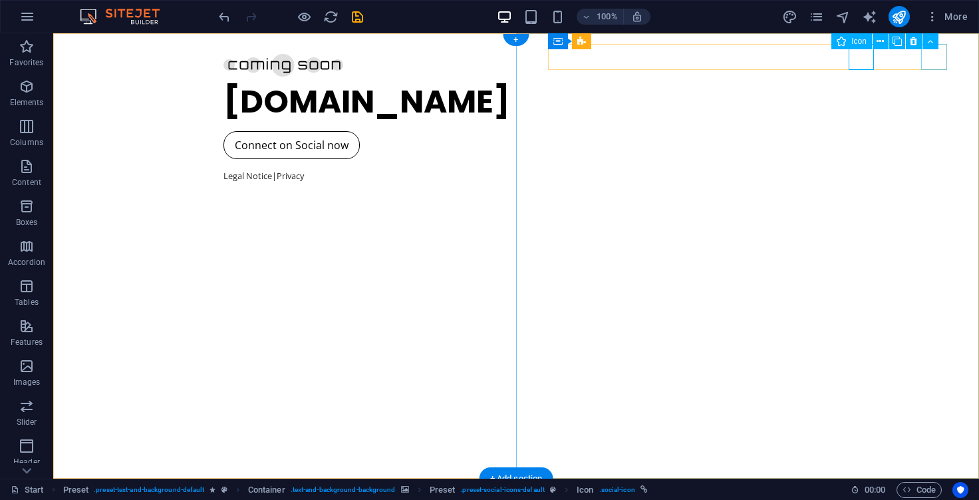
select select "xMidYMid"
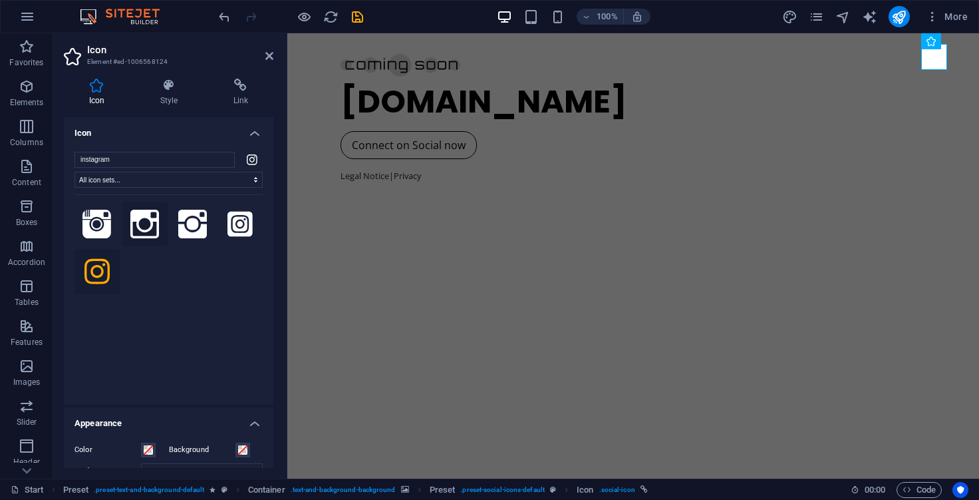
click at [147, 222] on icon at bounding box center [144, 224] width 29 height 29
click at [241, 94] on h4 "Link" at bounding box center [240, 92] width 65 height 28
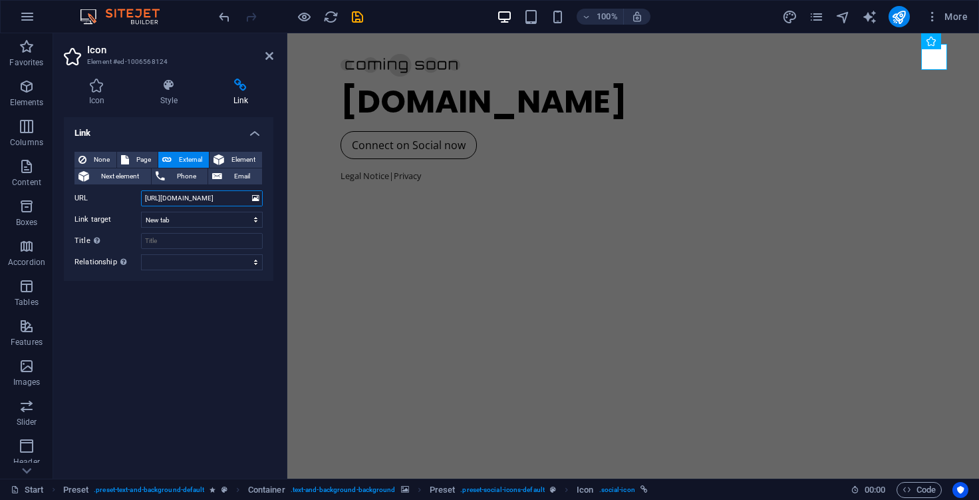
click at [181, 198] on input "[URL][DOMAIN_NAME]" at bounding box center [202, 198] width 122 height 16
paste input "[DOMAIN_NAME]"
type input "[DOMAIN_NAME]"
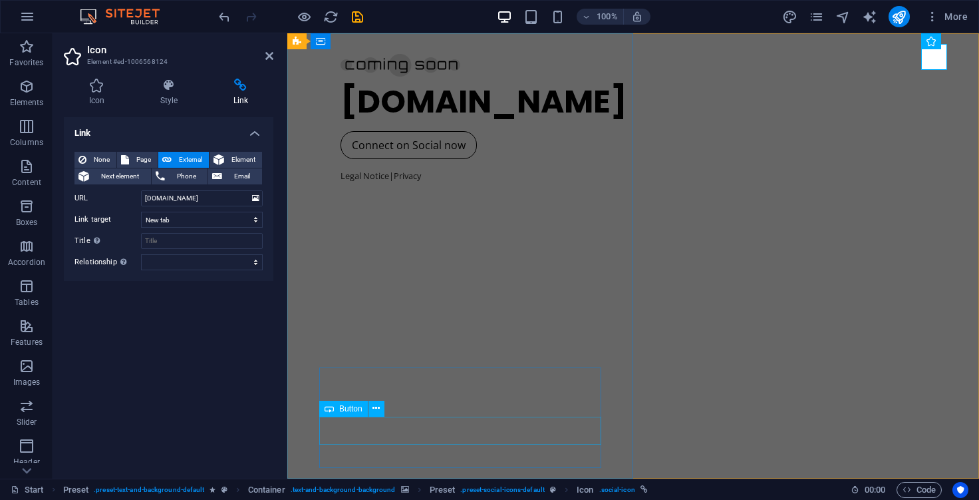
click at [407, 159] on div "Connect on Social now" at bounding box center [633, 145] width 585 height 28
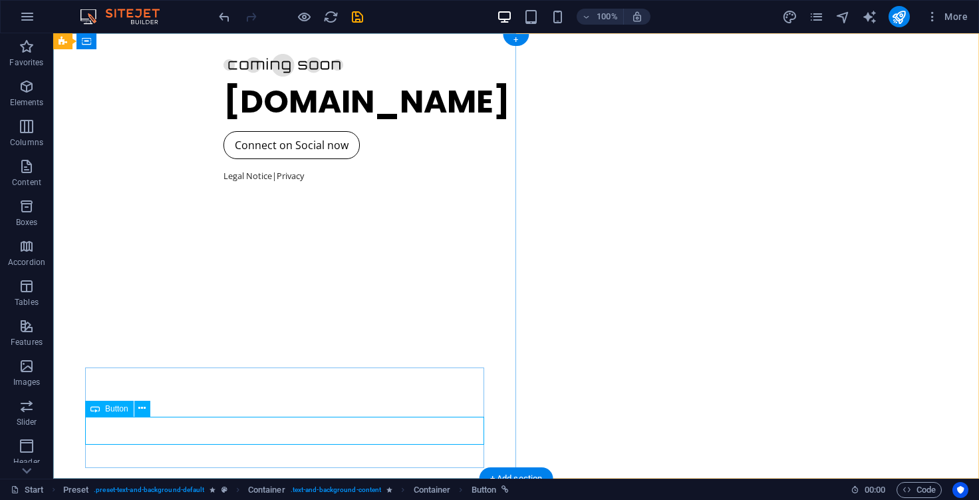
click at [223, 159] on div "Connect on Social now" at bounding box center [515, 145] width 585 height 28
select select "external"
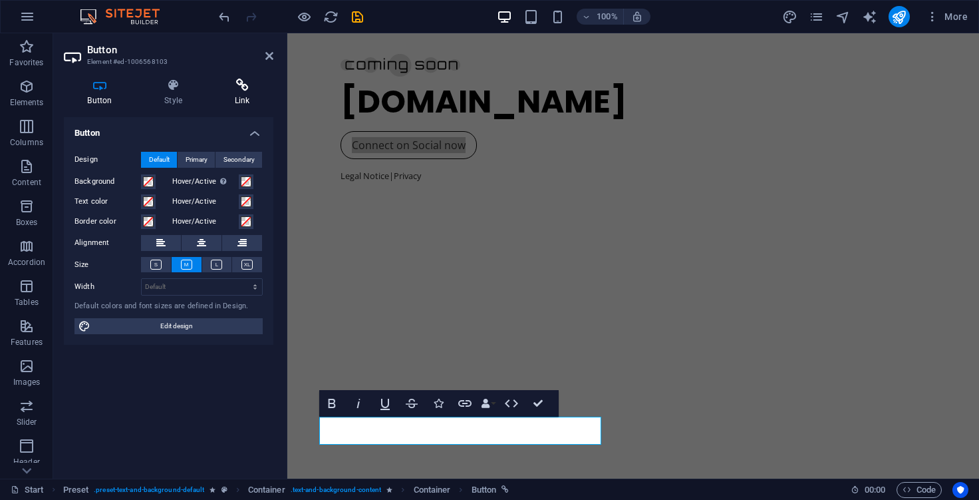
click at [243, 89] on icon at bounding box center [242, 84] width 63 height 13
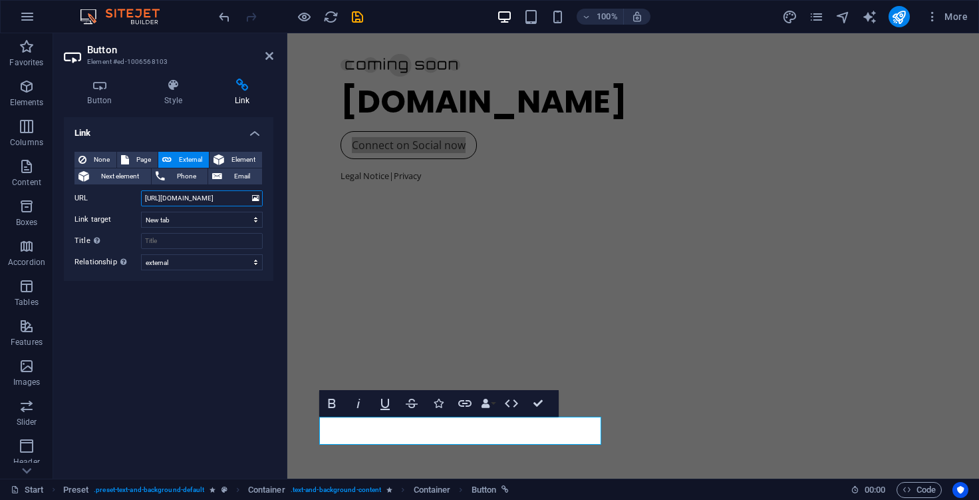
click at [204, 200] on input "[URL][DOMAIN_NAME]" at bounding box center [202, 198] width 122 height 16
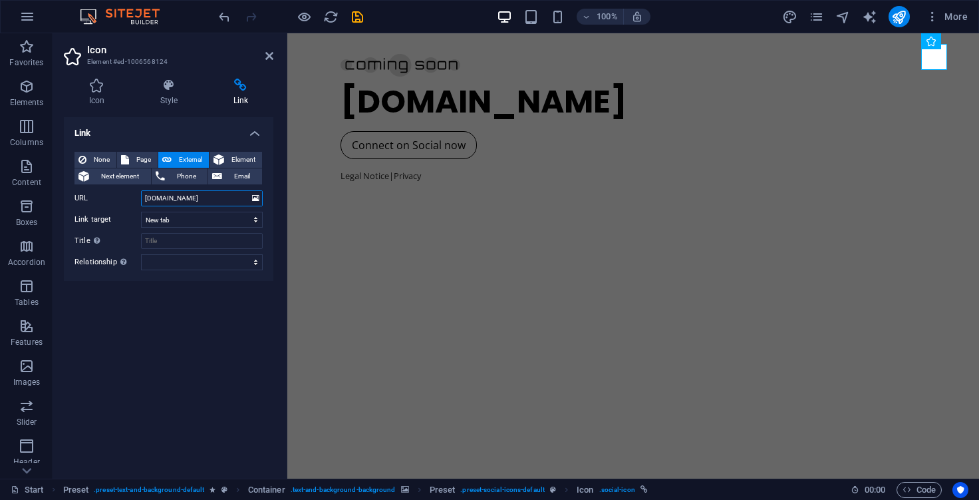
click at [188, 196] on input "[DOMAIN_NAME]" at bounding box center [202, 198] width 122 height 16
paste input "[URL][DOMAIN_NAME]"
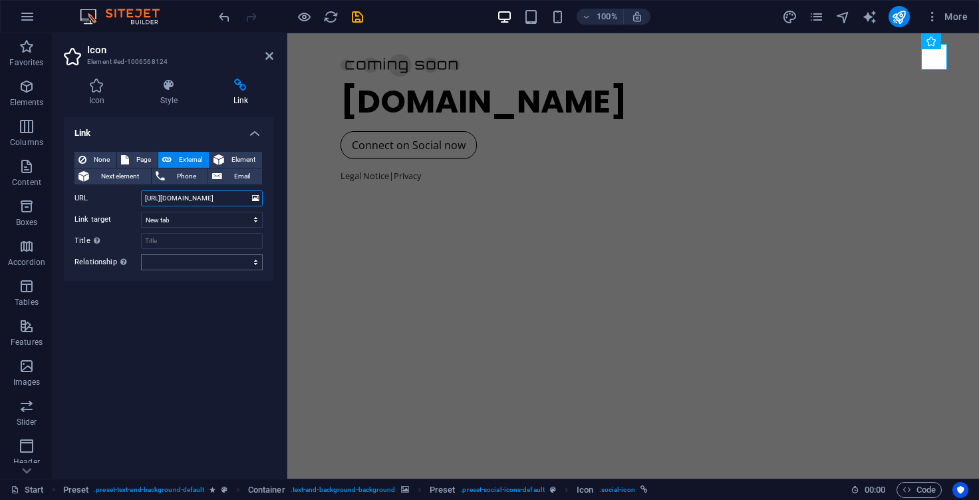
type input "[URL][DOMAIN_NAME]"
click at [188, 265] on select "alternate author bookmark external help license next nofollow noreferrer noopen…" at bounding box center [202, 262] width 122 height 16
select select "external"
click at [141, 254] on select "alternate author bookmark external help license next nofollow noreferrer noopen…" at bounding box center [202, 262] width 122 height 16
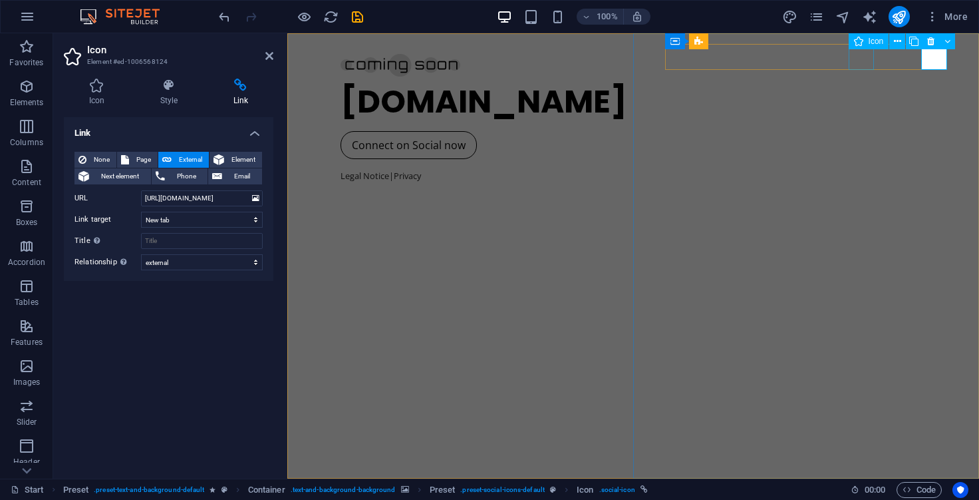
select select "xMidYMid"
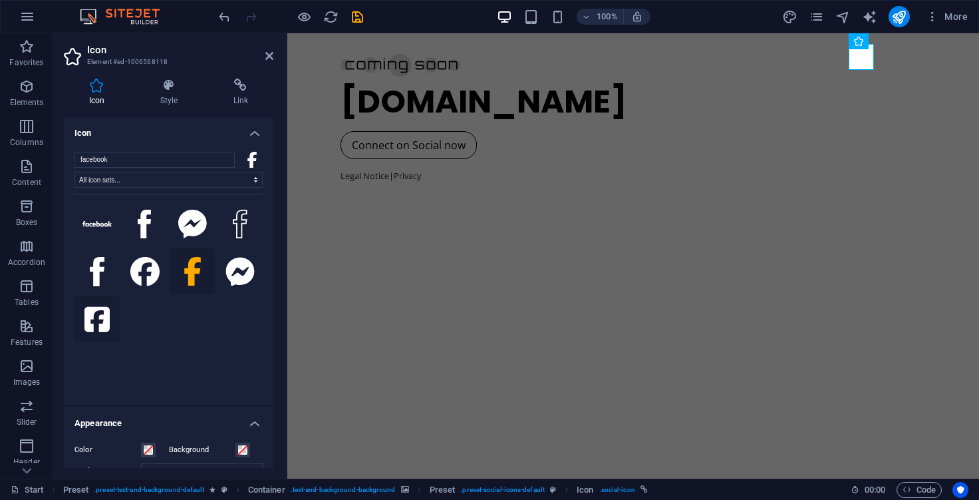
click at [100, 318] on icon at bounding box center [96, 319] width 25 height 29
click at [144, 269] on icon at bounding box center [144, 271] width 29 height 29
click at [101, 313] on icon at bounding box center [96, 319] width 25 height 25
click at [231, 90] on icon at bounding box center [240, 84] width 65 height 13
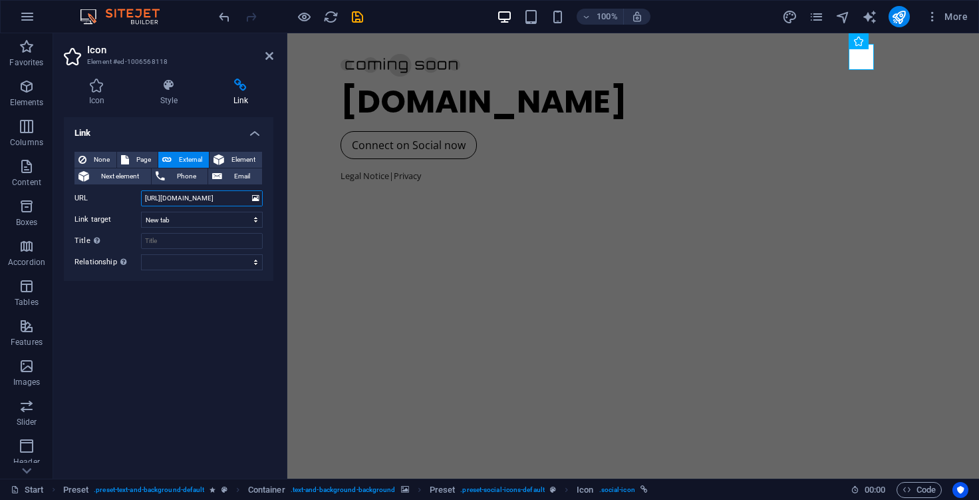
click at [173, 197] on input "[URL][DOMAIN_NAME]" at bounding box center [202, 198] width 122 height 16
paste input "droopy.drip.2025/"
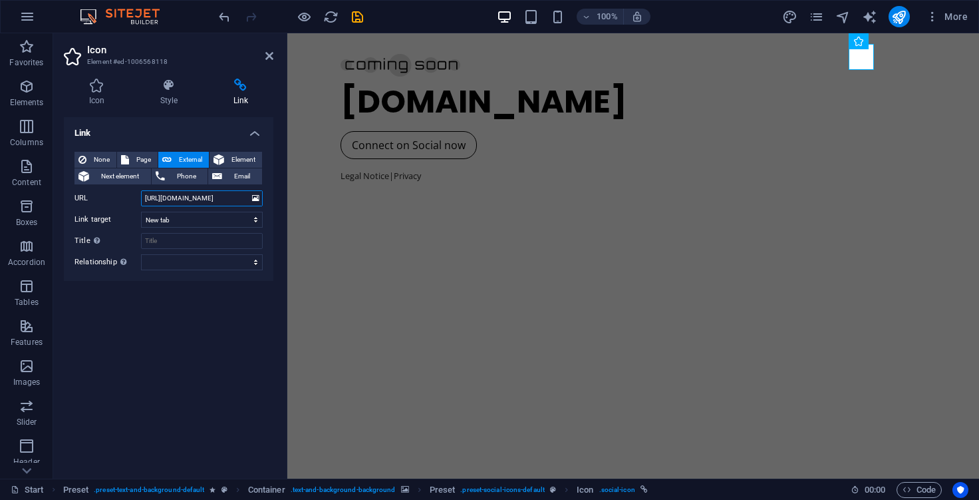
type input "[URL][DOMAIN_NAME]"
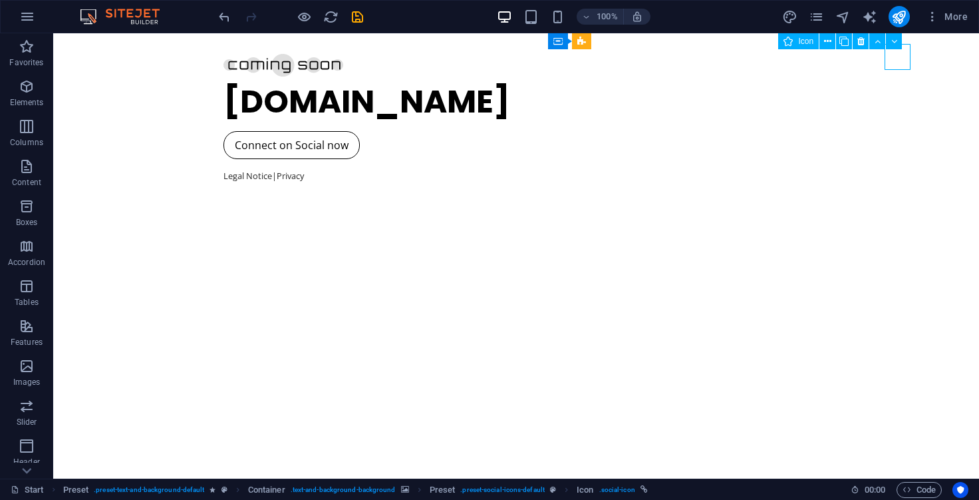
select select "xMidYMid"
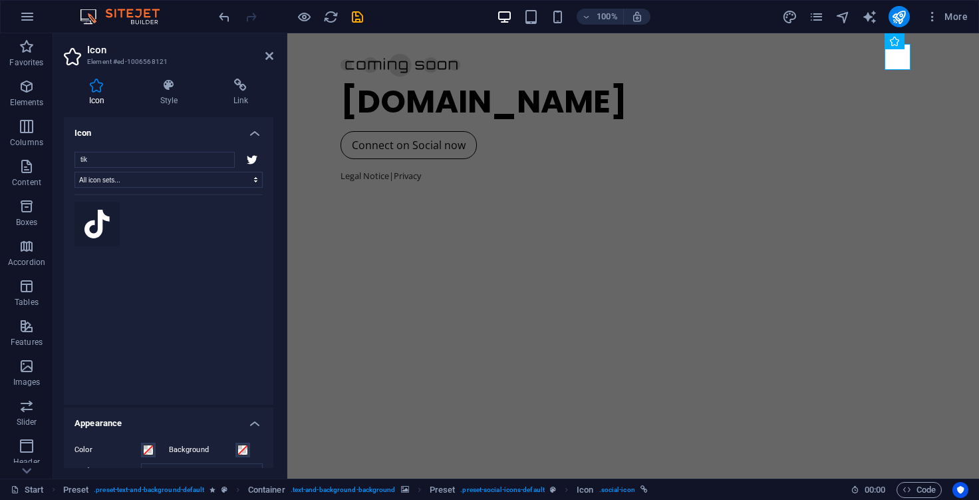
type input "tik"
click at [95, 225] on icon at bounding box center [96, 224] width 25 height 29
click at [239, 82] on icon at bounding box center [240, 84] width 65 height 13
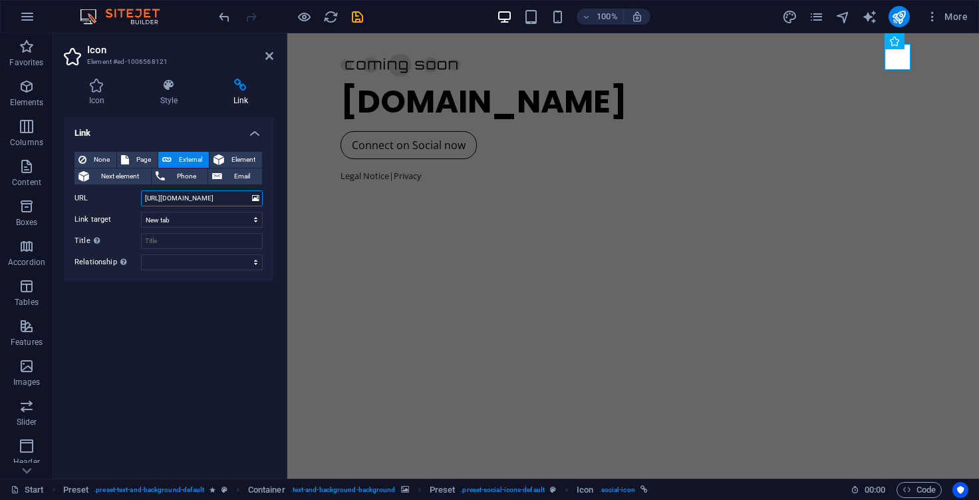
click at [179, 199] on input "[URL][DOMAIN_NAME]" at bounding box center [202, 198] width 122 height 16
paste input "[DOMAIN_NAME][URL]"
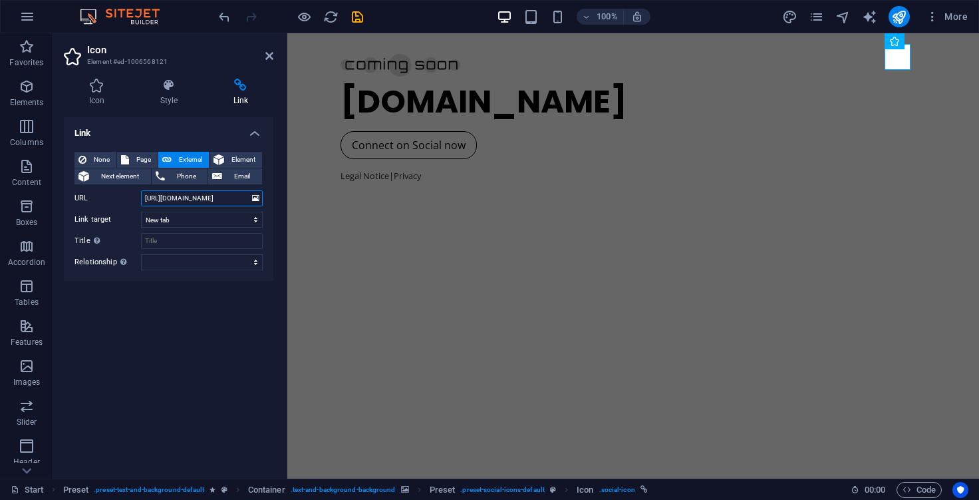
type input "[URL][DOMAIN_NAME]"
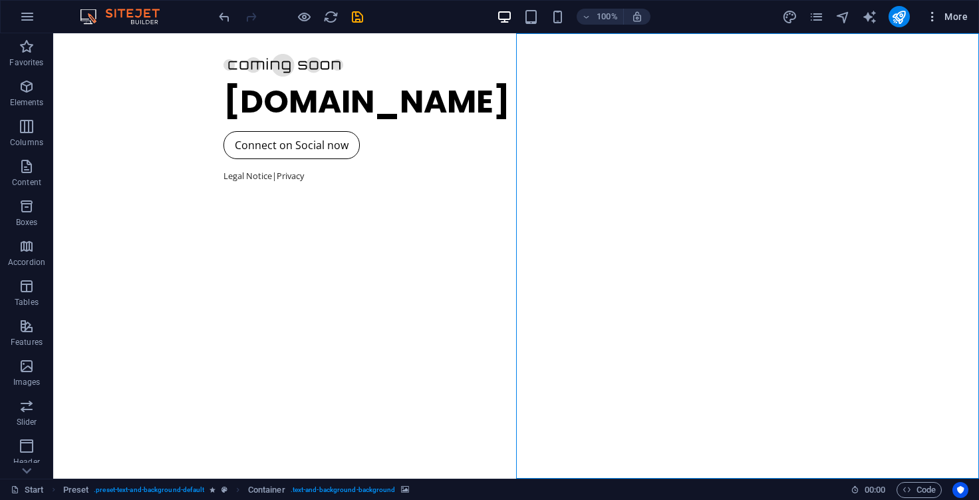
click at [935, 19] on icon "button" at bounding box center [932, 16] width 13 height 13
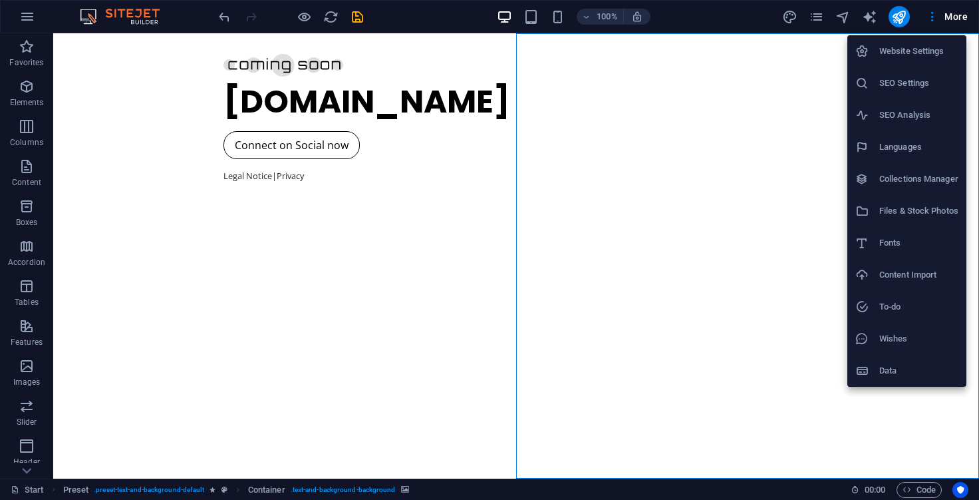
click at [921, 57] on h6 "Website Settings" at bounding box center [918, 51] width 79 height 16
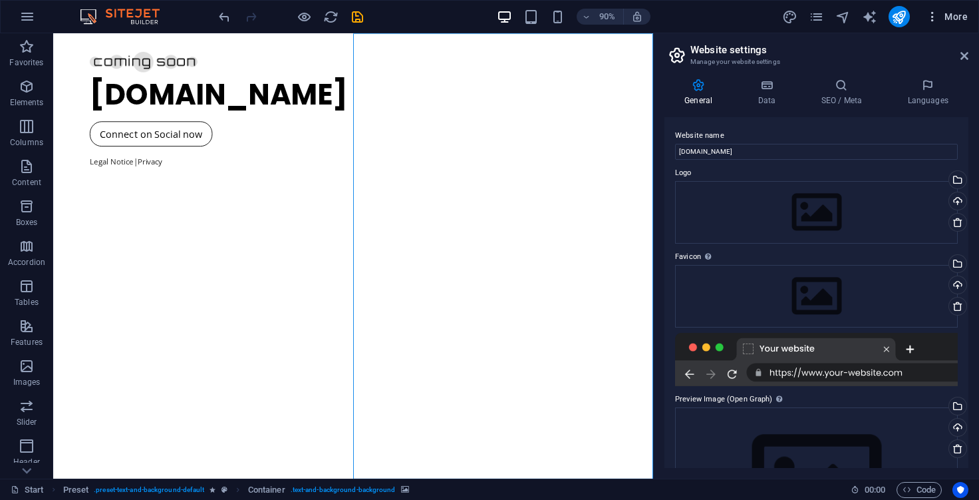
click at [930, 17] on icon "button" at bounding box center [932, 16] width 13 height 13
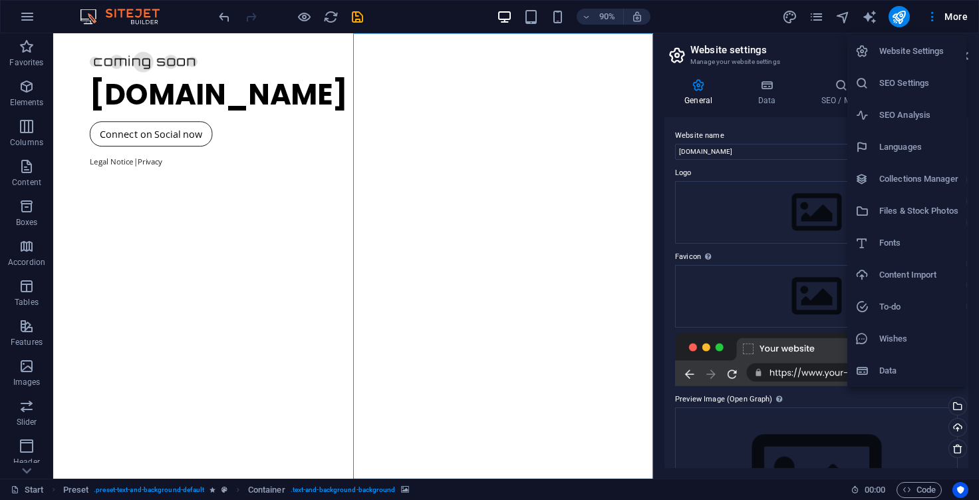
click at [766, 102] on div at bounding box center [489, 250] width 979 height 500
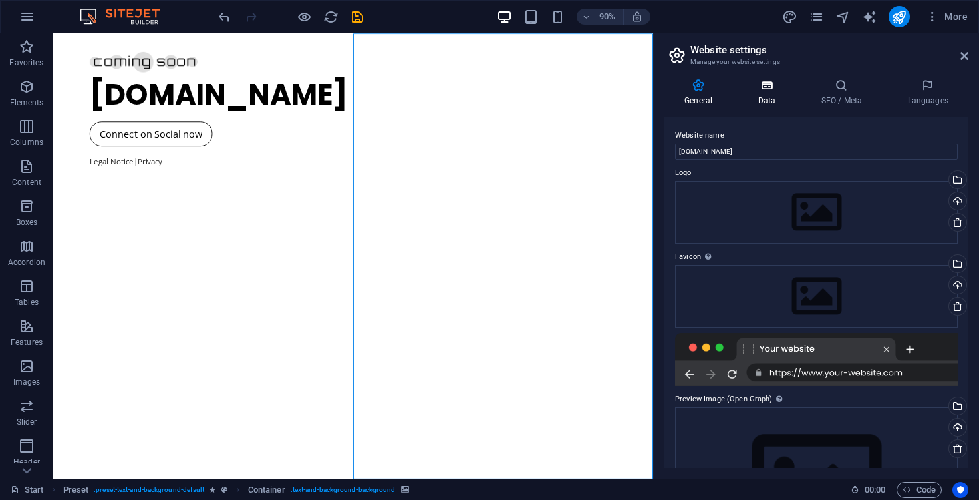
click at [767, 90] on icon at bounding box center [767, 84] width 58 height 13
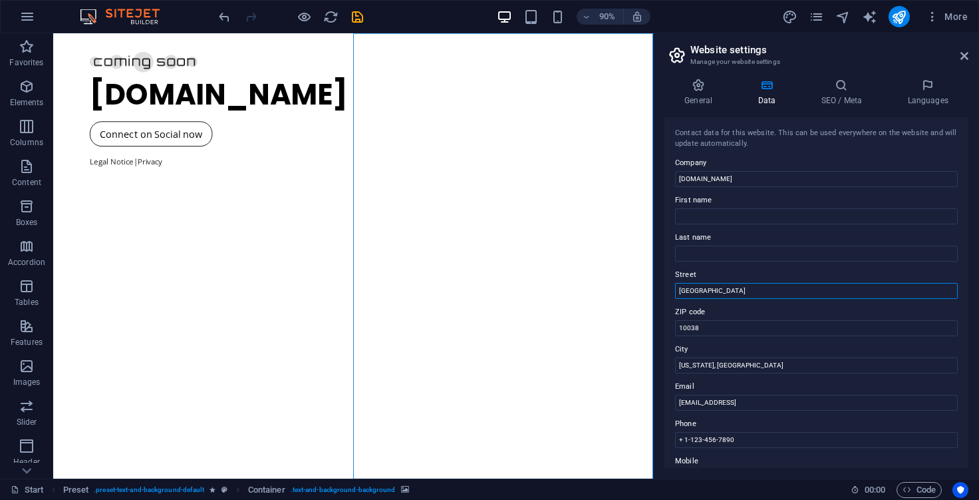
drag, startPoint x: 730, startPoint y: 292, endPoint x: 664, endPoint y: 291, distance: 65.2
click at [664, 291] on div "Contact data for this website. This can be used everywhere on the website and w…" at bounding box center [816, 292] width 304 height 351
drag, startPoint x: 707, startPoint y: 329, endPoint x: 681, endPoint y: 331, distance: 26.1
click at [681, 331] on input "10038" at bounding box center [816, 328] width 283 height 16
type input "1"
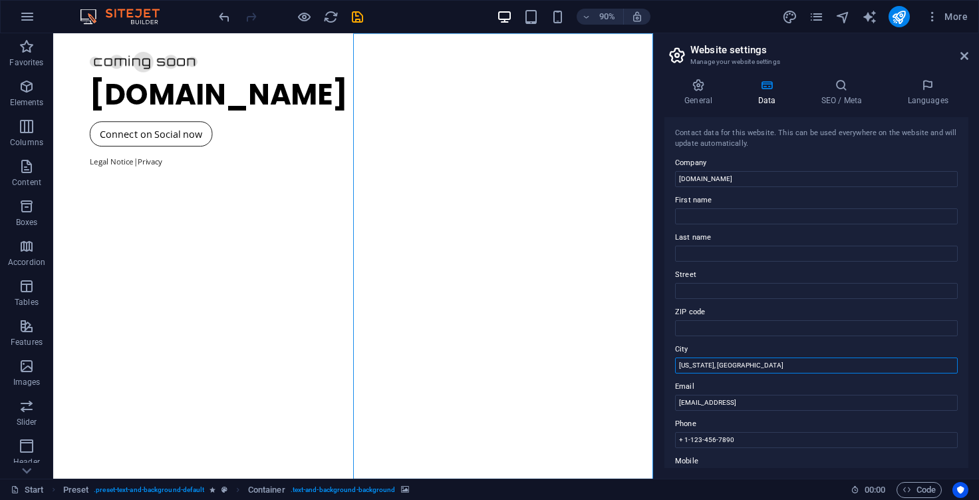
drag, startPoint x: 740, startPoint y: 357, endPoint x: 674, endPoint y: 363, distance: 65.5
click at [674, 363] on div "Contact data for this website. This can be used everywhere on the website and w…" at bounding box center [816, 292] width 304 height 351
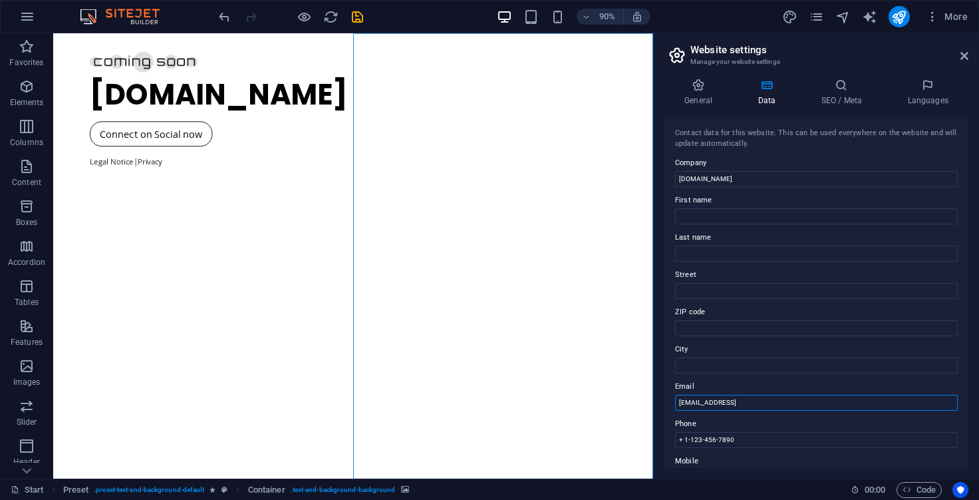
drag, startPoint x: 841, startPoint y: 402, endPoint x: 670, endPoint y: 417, distance: 171.6
click at [670, 417] on div "Contact data for this website. This can be used everywhere on the website and w…" at bounding box center [816, 292] width 304 height 351
drag, startPoint x: 740, startPoint y: 436, endPoint x: 670, endPoint y: 440, distance: 70.0
click at [670, 440] on div "Contact data for this website. This can be used everywhere on the website and w…" at bounding box center [816, 292] width 304 height 351
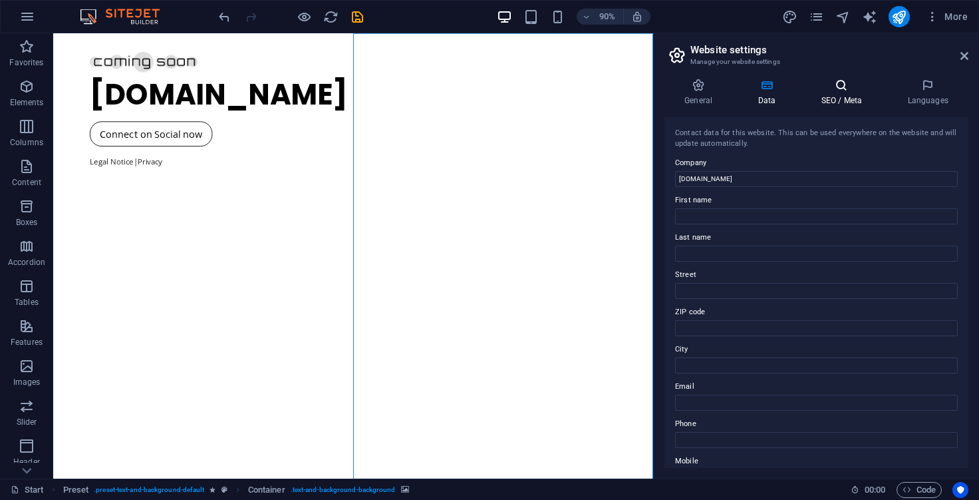
click at [851, 85] on icon at bounding box center [841, 84] width 81 height 13
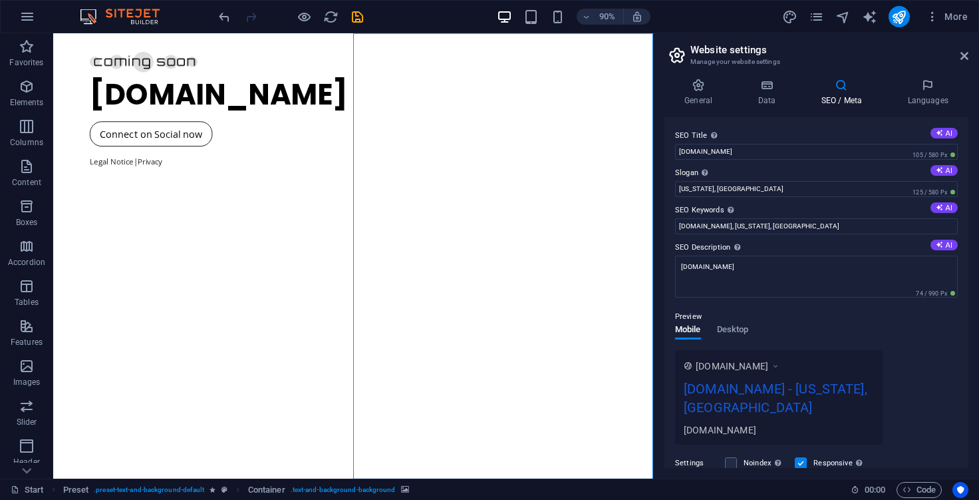
click at [851, 85] on icon at bounding box center [841, 84] width 81 height 13
drag, startPoint x: 782, startPoint y: 184, endPoint x: 700, endPoint y: 167, distance: 83.0
drag, startPoint x: 744, startPoint y: 184, endPoint x: 674, endPoint y: 190, distance: 70.1
click at [674, 190] on div "SEO Title The title of your website - make it something that stands out in sear…" at bounding box center [816, 292] width 304 height 351
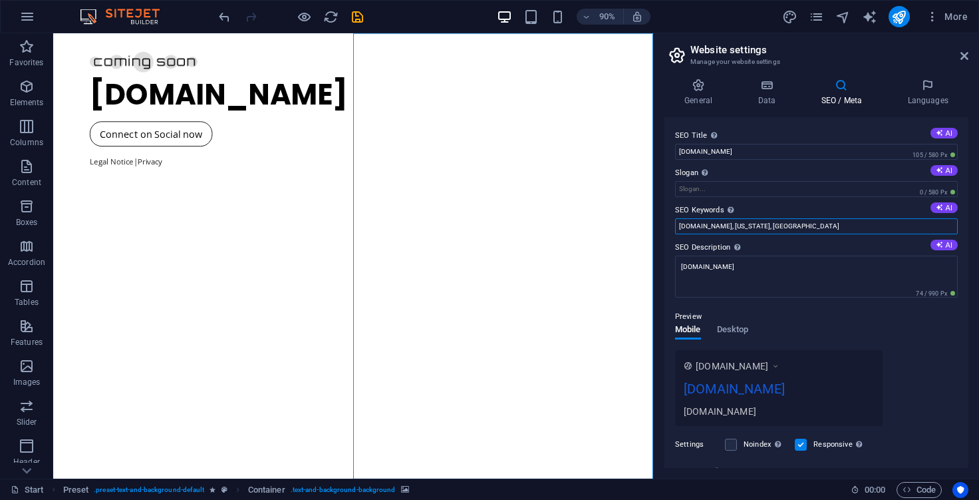
click at [726, 223] on input "[DOMAIN_NAME], [US_STATE], [GEOGRAPHIC_DATA]" at bounding box center [816, 226] width 283 height 16
click at [731, 224] on input "[DOMAIN_NAME], [US_STATE], [GEOGRAPHIC_DATA]" at bounding box center [816, 226] width 283 height 16
click at [764, 221] on input "[DOMAIN_NAME], [US_STATE], [GEOGRAPHIC_DATA]" at bounding box center [816, 226] width 283 height 16
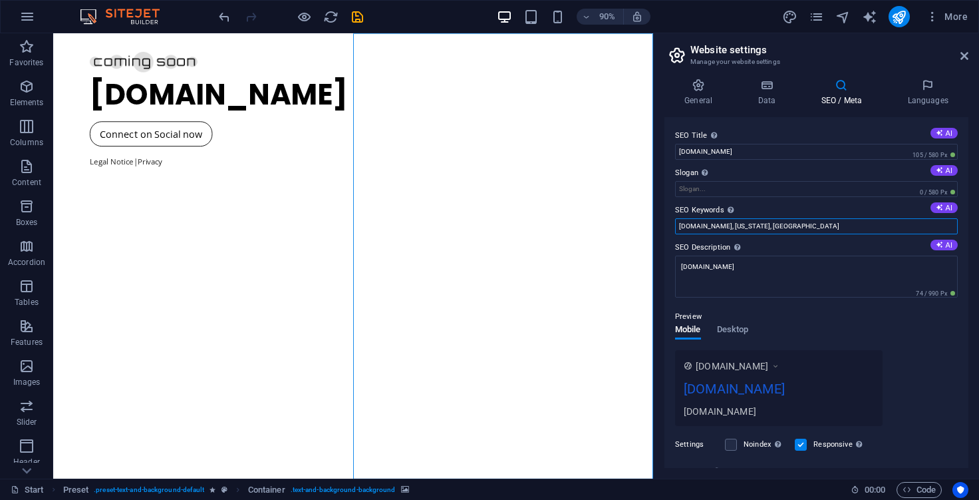
drag, startPoint x: 774, startPoint y: 227, endPoint x: 716, endPoint y: 229, distance: 57.9
click at [716, 229] on input "[DOMAIN_NAME], [US_STATE], [GEOGRAPHIC_DATA]" at bounding box center [816, 226] width 283 height 16
type input "[DOMAIN_NAME]"
click at [925, 90] on icon at bounding box center [927, 84] width 81 height 13
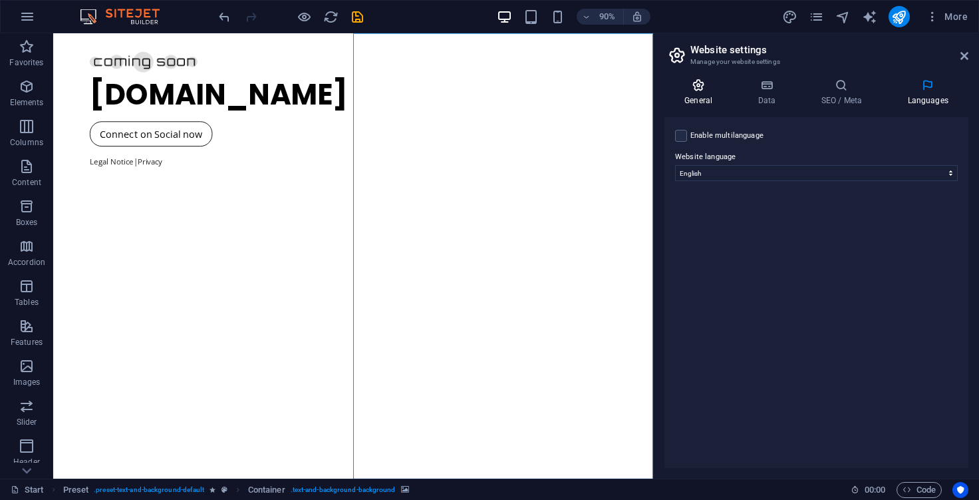
click at [692, 98] on h4 "General" at bounding box center [700, 92] width 73 height 28
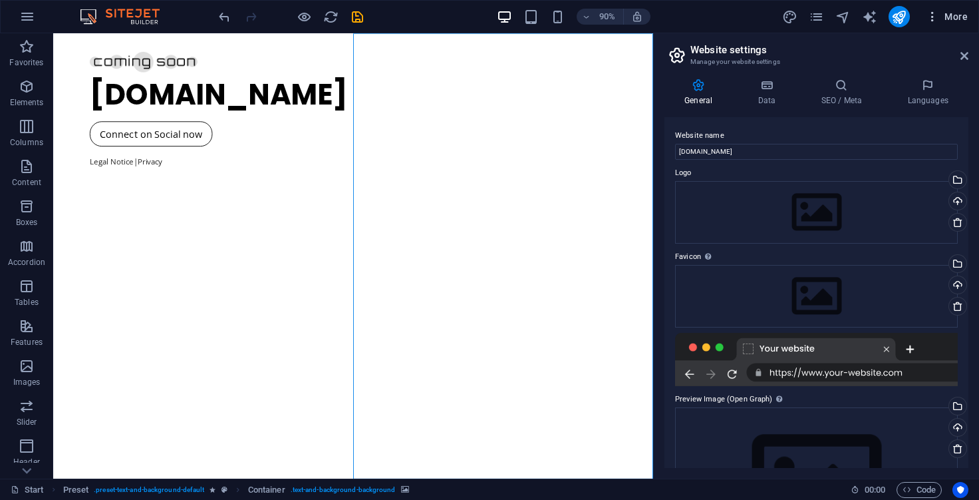
click at [931, 17] on icon "button" at bounding box center [932, 16] width 13 height 13
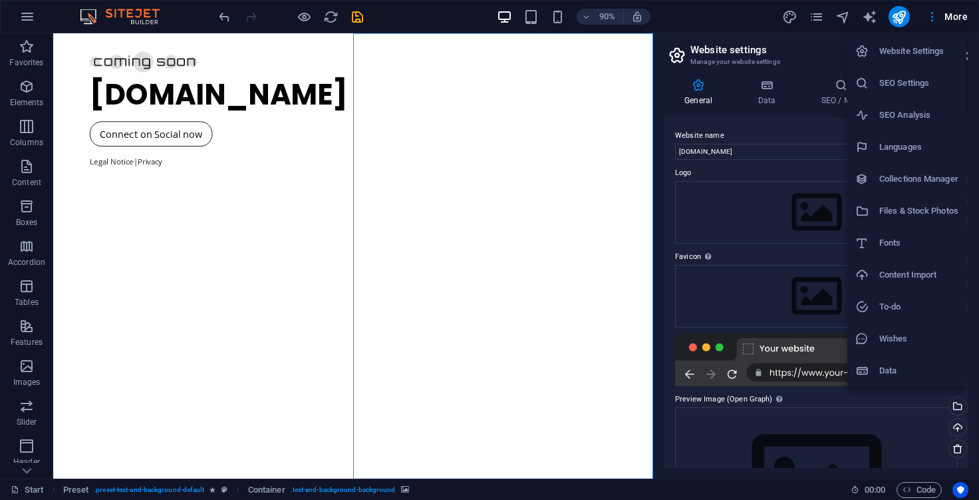
click at [899, 21] on div at bounding box center [489, 250] width 979 height 500
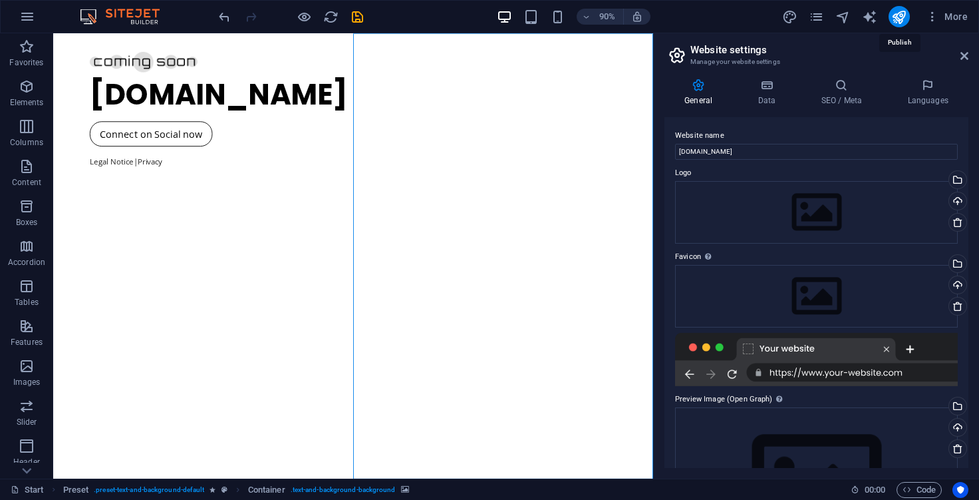
click at [899, 21] on icon "publish" at bounding box center [898, 16] width 15 height 15
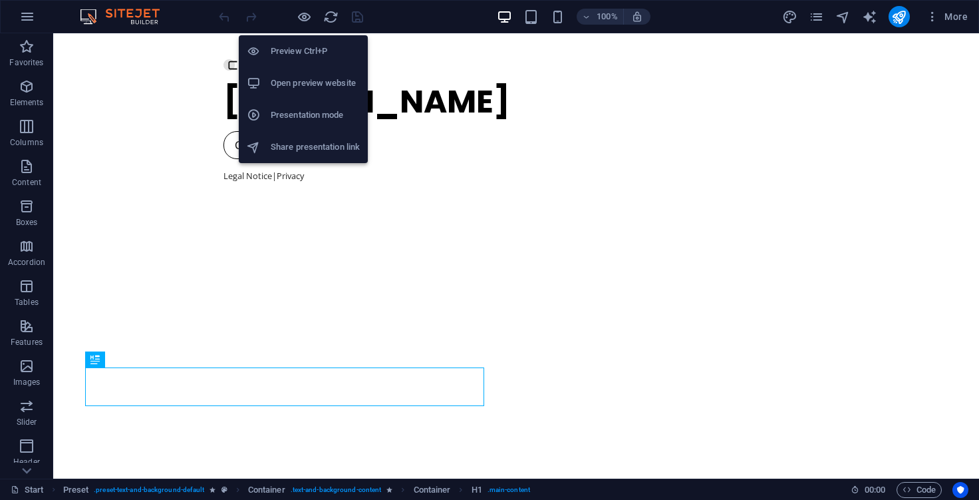
click at [299, 45] on h6 "Preview Ctrl+P" at bounding box center [315, 51] width 89 height 16
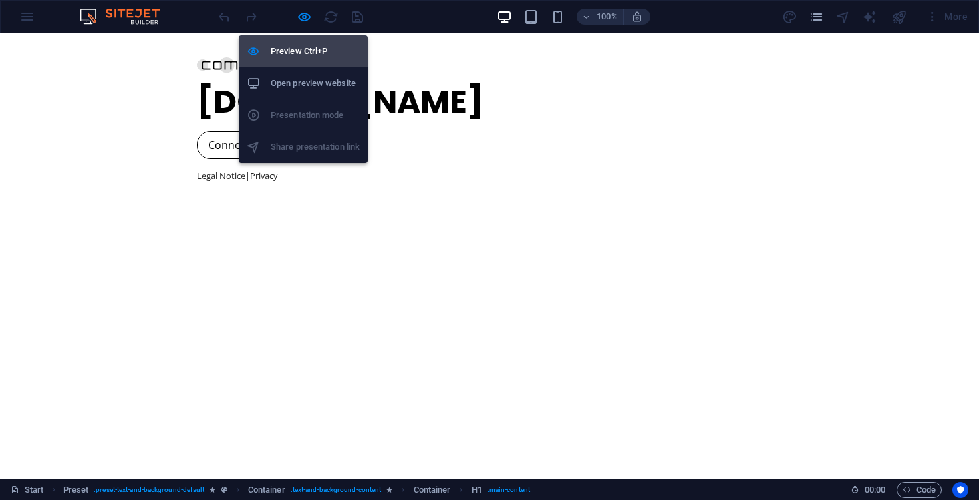
click at [252, 53] on icon at bounding box center [253, 51] width 13 height 13
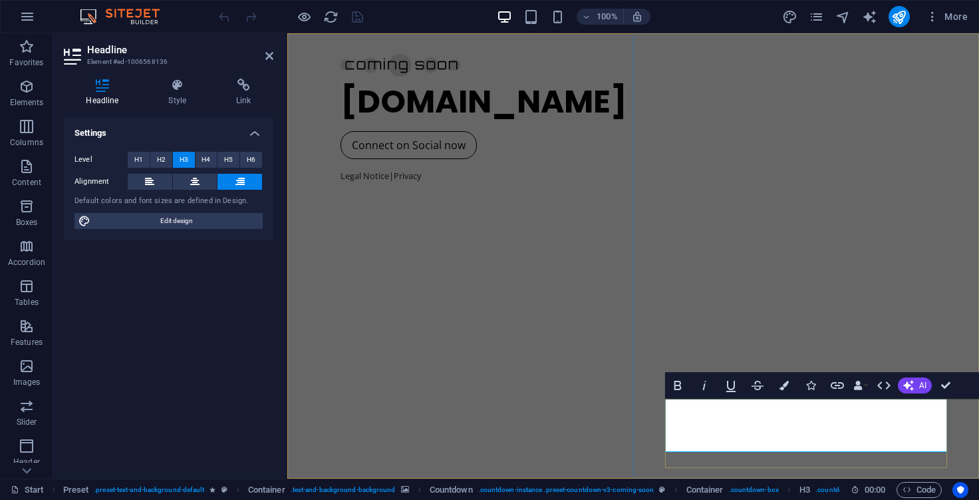
drag, startPoint x: 908, startPoint y: 425, endPoint x: 933, endPoint y: 427, distance: 24.7
click at [880, 384] on icon "button" at bounding box center [884, 385] width 16 height 16
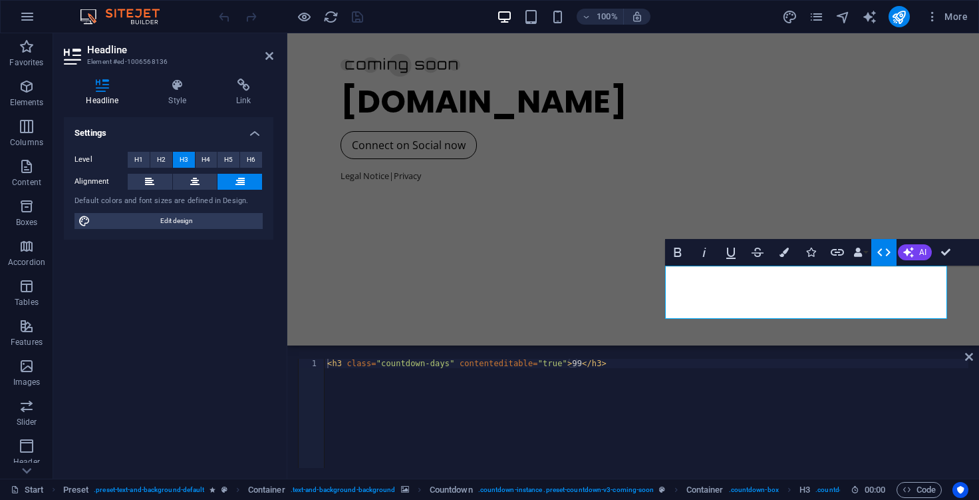
click at [551, 366] on div "< h3 class = "countdown-days" contenteditable = "true" > 99 </ h3 >" at bounding box center [647, 423] width 644 height 128
type textarea "<h3 class="countdown-days" contenteditable="true">1</h3>"
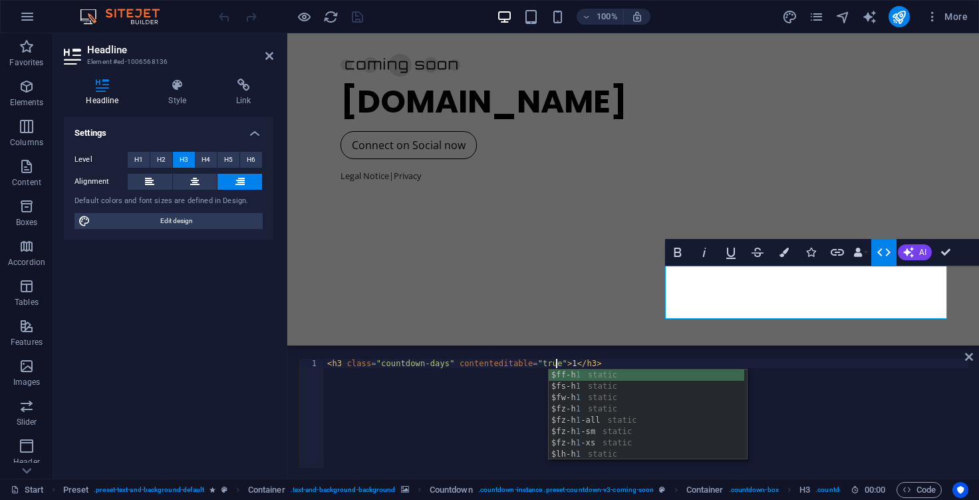
scroll to position [0, 18]
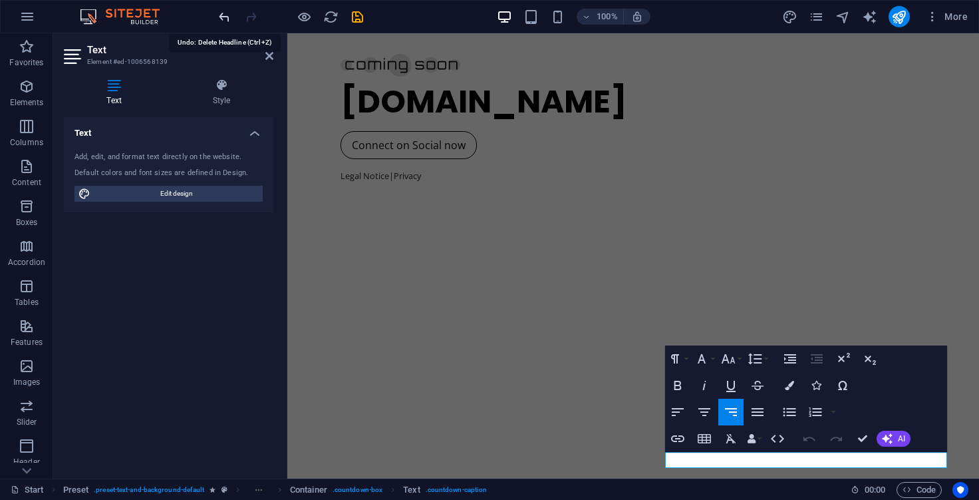
click at [225, 21] on icon "undo" at bounding box center [224, 16] width 15 height 15
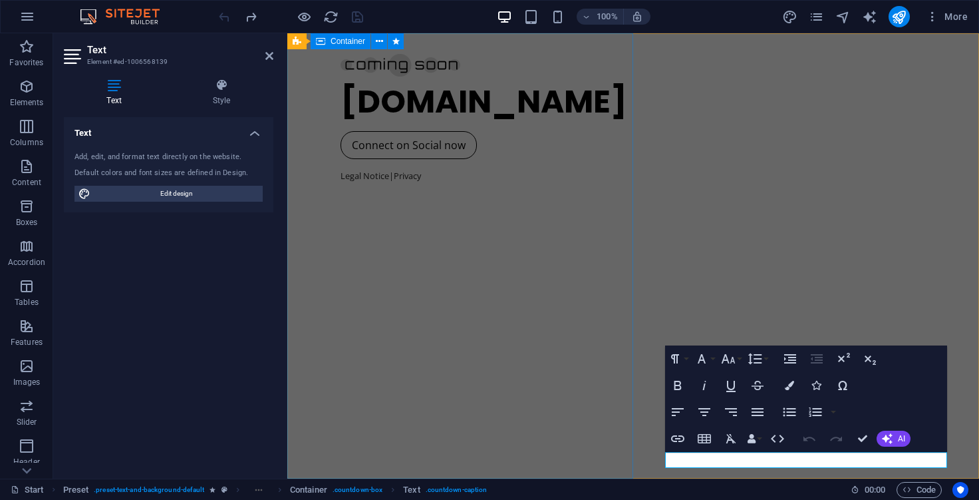
click at [405, 232] on div "Dripn.online Connect on Social now Legal Notice | Privacy" at bounding box center [633, 255] width 692 height 445
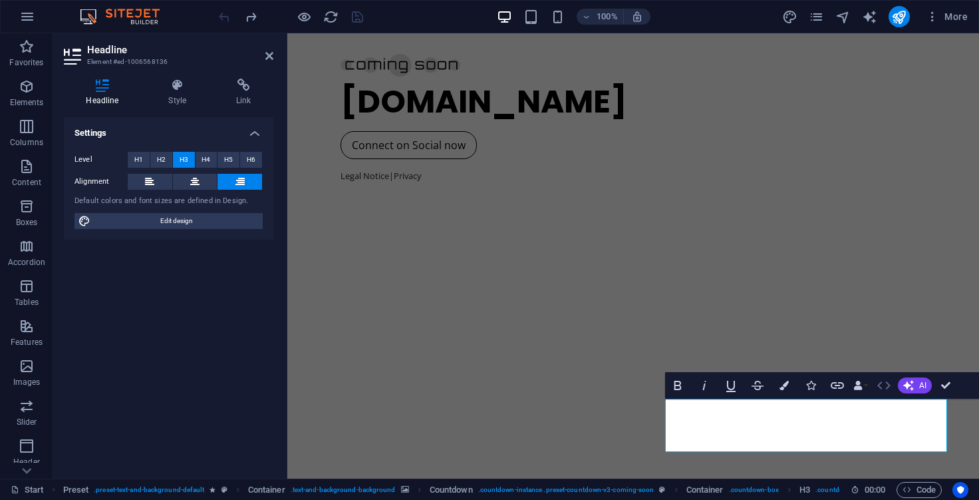
click at [885, 389] on icon "button" at bounding box center [884, 385] width 16 height 16
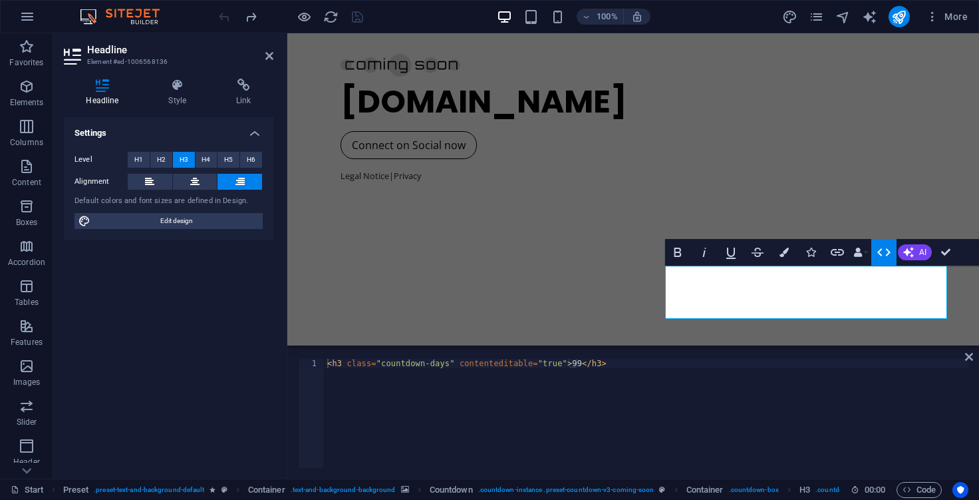
click at [557, 361] on div "< h3 class = "countdown-days" contenteditable = "true" > 99 </ h3 >" at bounding box center [647, 423] width 644 height 128
type textarea "<h3 class="countdown-days" contenteditable="true">15</h3>"
click at [879, 247] on icon "button" at bounding box center [884, 252] width 16 height 16
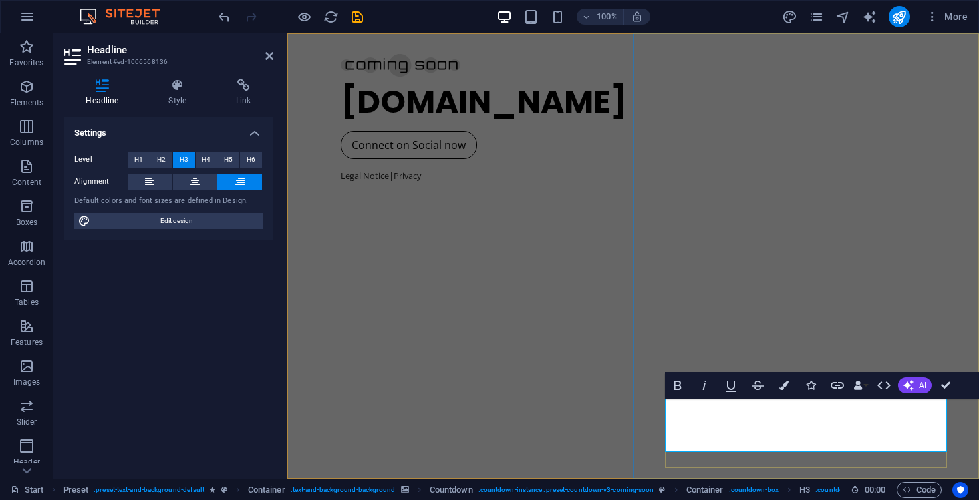
click at [702, 394] on button "Italic" at bounding box center [704, 385] width 25 height 27
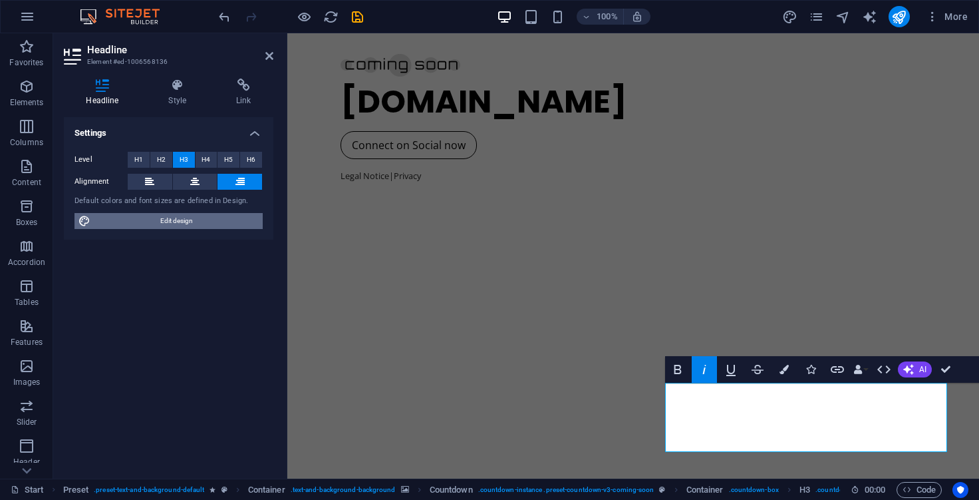
click at [185, 220] on span "Edit design" at bounding box center [176, 221] width 164 height 16
select select "px"
select select "400"
select select "px"
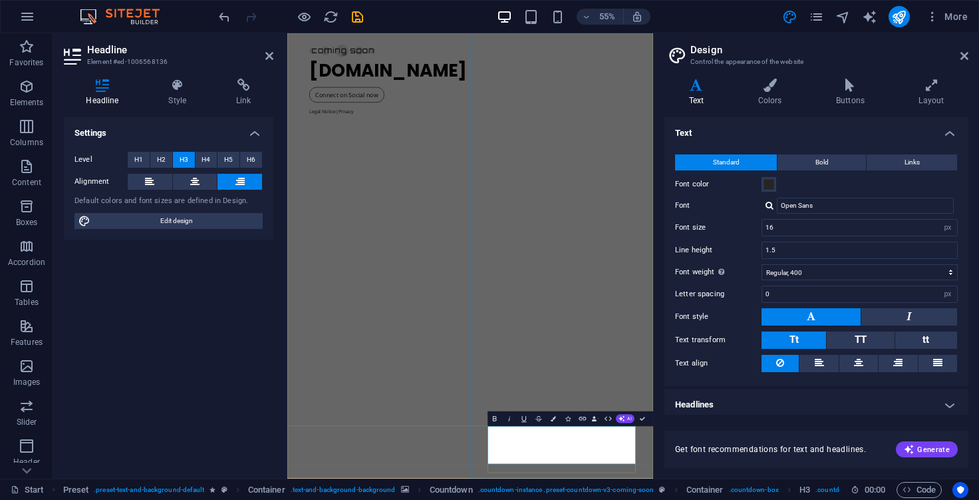
drag, startPoint x: 871, startPoint y: 771, endPoint x: 910, endPoint y: 779, distance: 39.4
click at [630, 417] on span "AI" at bounding box center [630, 418] width 4 height 5
click at [959, 57] on header "Design Control the appearance of the website" at bounding box center [817, 50] width 301 height 35
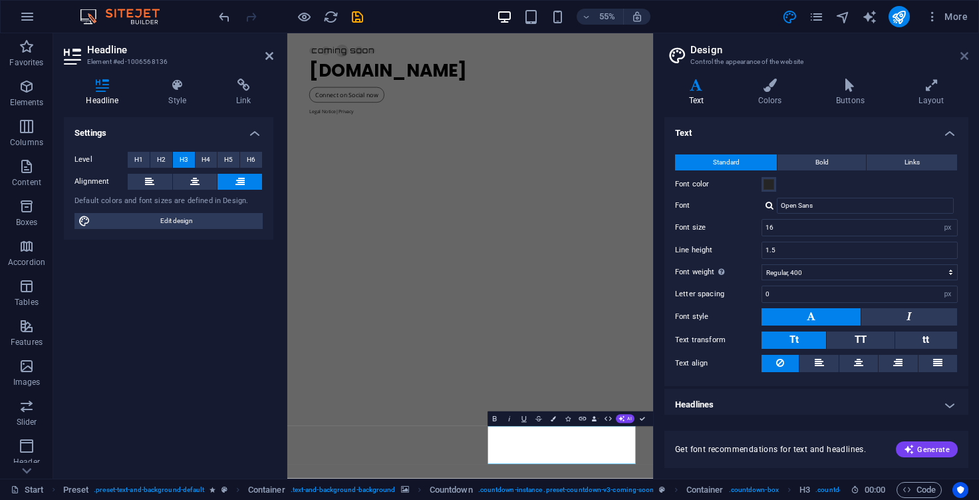
click at [963, 57] on icon at bounding box center [964, 56] width 8 height 11
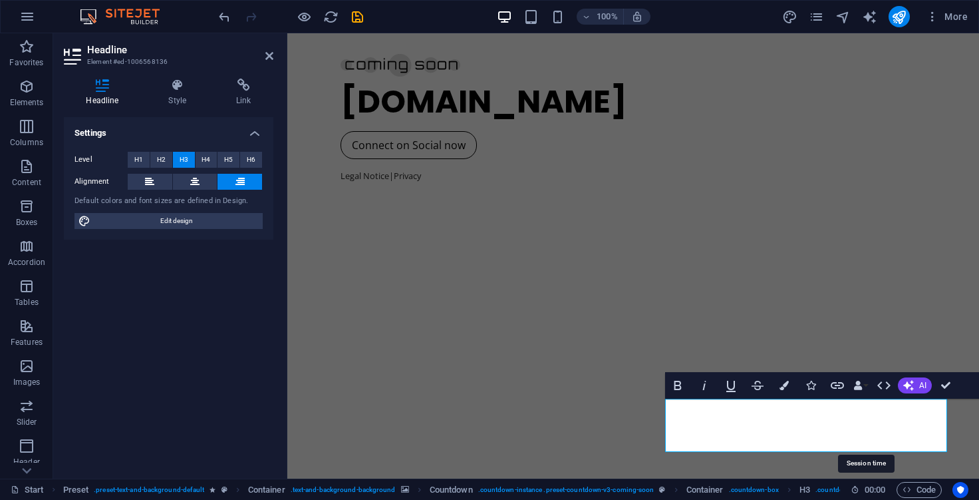
click at [871, 493] on span "00 : 00" at bounding box center [875, 490] width 21 height 16
click at [855, 490] on icon at bounding box center [855, 489] width 9 height 9
click at [851, 490] on icon at bounding box center [855, 489] width 9 height 9
click at [918, 490] on span "Code" at bounding box center [919, 490] width 33 height 16
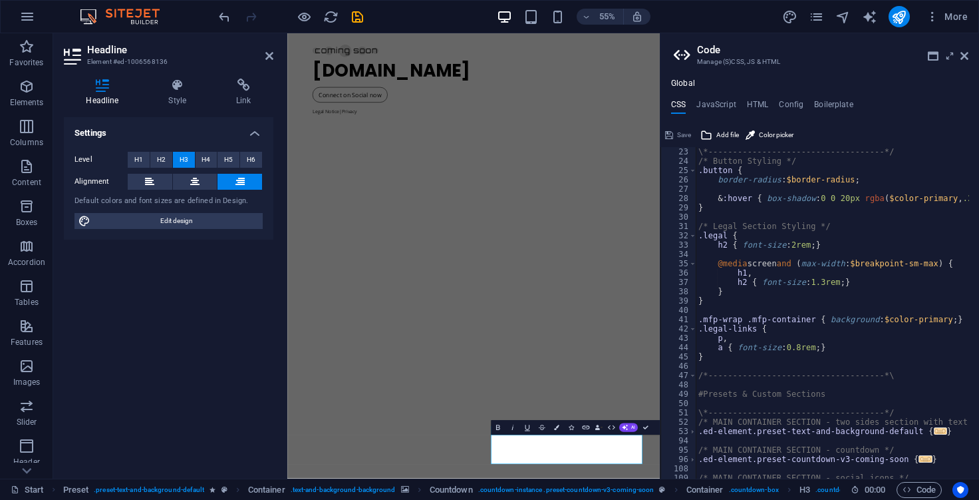
scroll to position [312, 0]
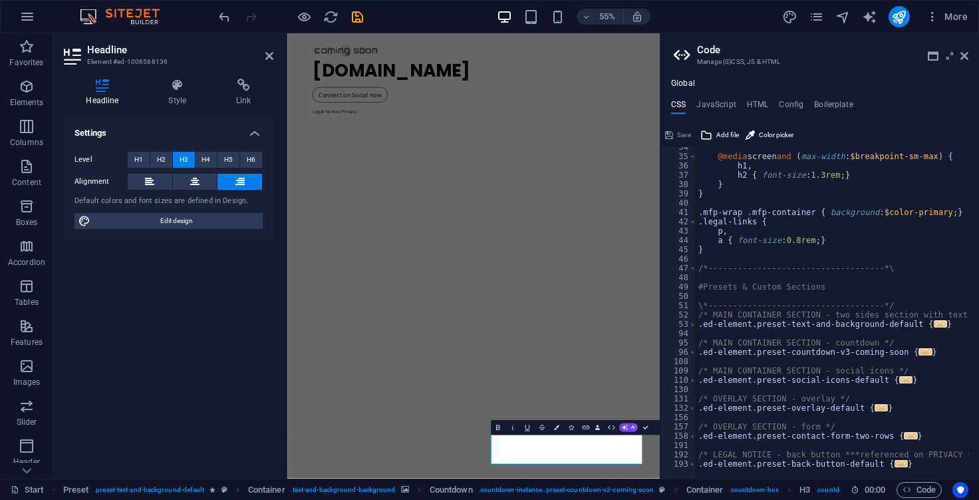
click at [962, 63] on header "Code Manage (S)CSS, JS & HTML" at bounding box center [821, 50] width 295 height 35
click at [963, 55] on icon at bounding box center [964, 56] width 8 height 11
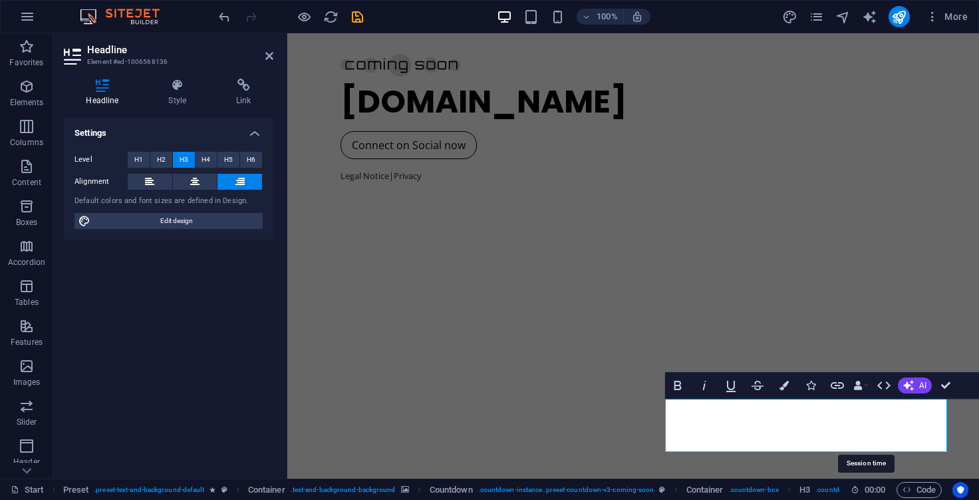
click at [871, 489] on span "00 : 00" at bounding box center [875, 490] width 21 height 16
click at [859, 490] on h6 "00 : 00" at bounding box center [868, 490] width 35 height 16
click at [869, 487] on span "00 : 00" at bounding box center [875, 490] width 21 height 16
drag, startPoint x: 866, startPoint y: 487, endPoint x: 877, endPoint y: 490, distance: 11.6
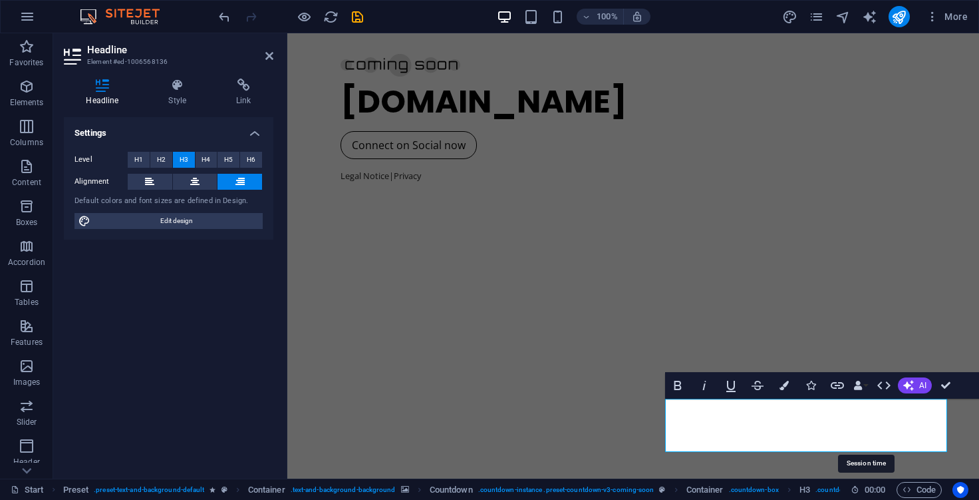
click at [877, 490] on span "00 : 00" at bounding box center [875, 490] width 21 height 16
click at [833, 490] on span ". countdown-content" at bounding box center [846, 490] width 62 height 16
click at [865, 490] on span "00 : 00" at bounding box center [875, 490] width 21 height 16
click at [872, 490] on span "00 : 00" at bounding box center [875, 490] width 21 height 16
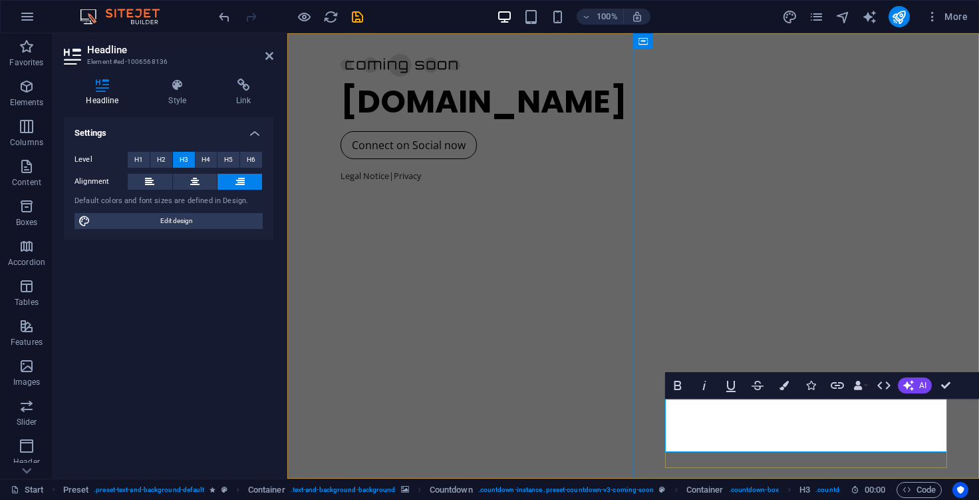
drag, startPoint x: 905, startPoint y: 415, endPoint x: 917, endPoint y: 418, distance: 12.3
click at [851, 490] on icon at bounding box center [855, 489] width 9 height 9
click at [869, 491] on span "00 : 00" at bounding box center [875, 490] width 21 height 16
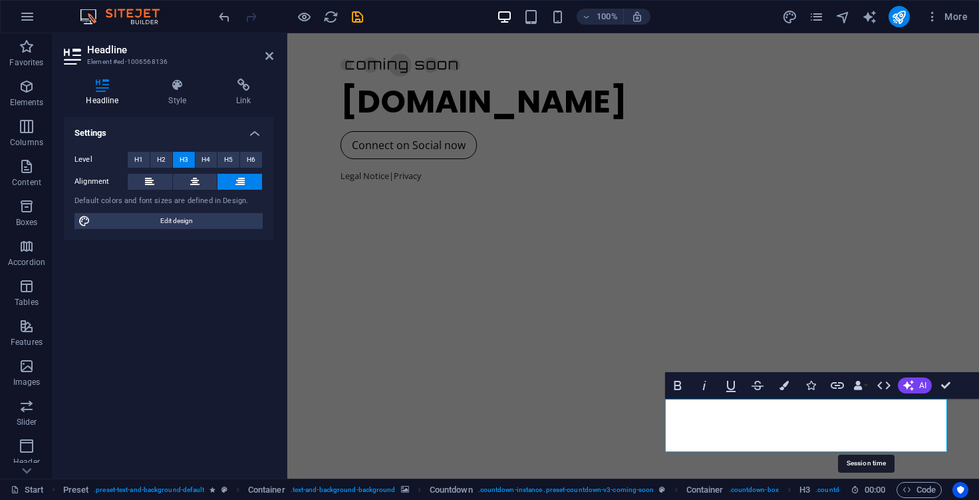
click at [869, 491] on span "00 : 00" at bounding box center [875, 490] width 21 height 16
click at [498, 214] on div "[DOMAIN_NAME] Connect on Social now Legal Notice | Privacy" at bounding box center [633, 255] width 692 height 445
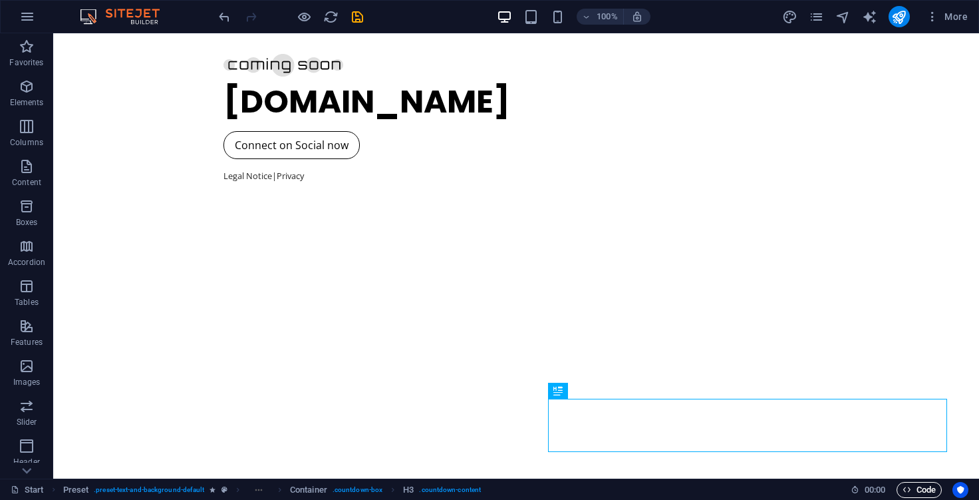
click at [905, 491] on icon "button" at bounding box center [907, 489] width 9 height 9
